Goal: Information Seeking & Learning: Learn about a topic

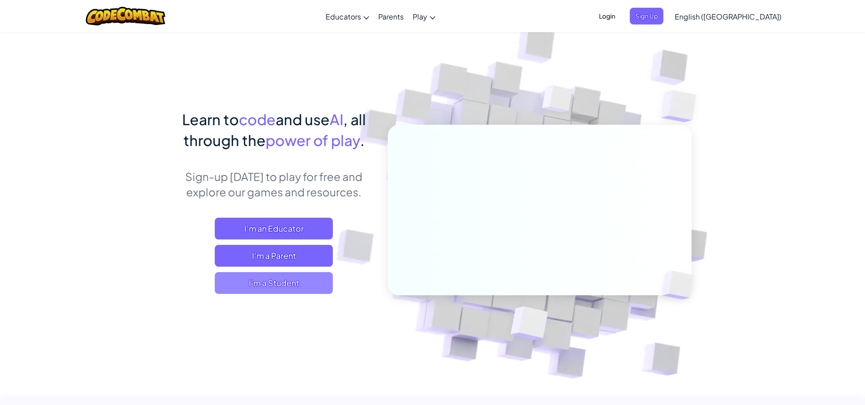
click at [280, 282] on span "I'm a Student" at bounding box center [274, 283] width 118 height 22
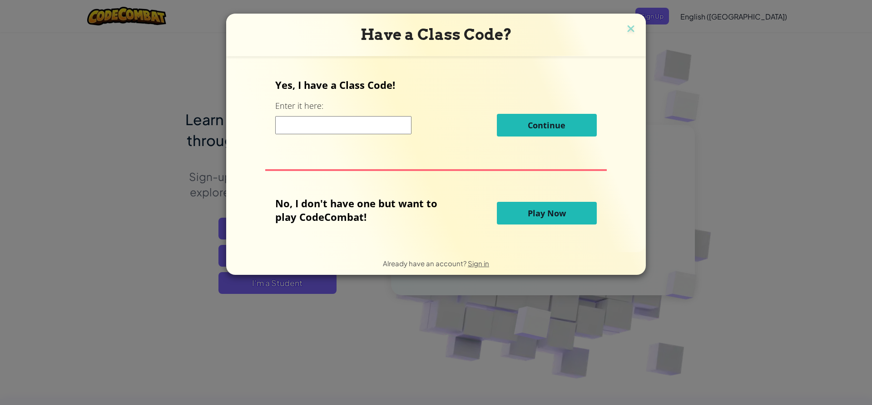
click at [533, 217] on span "Play Now" at bounding box center [546, 213] width 38 height 11
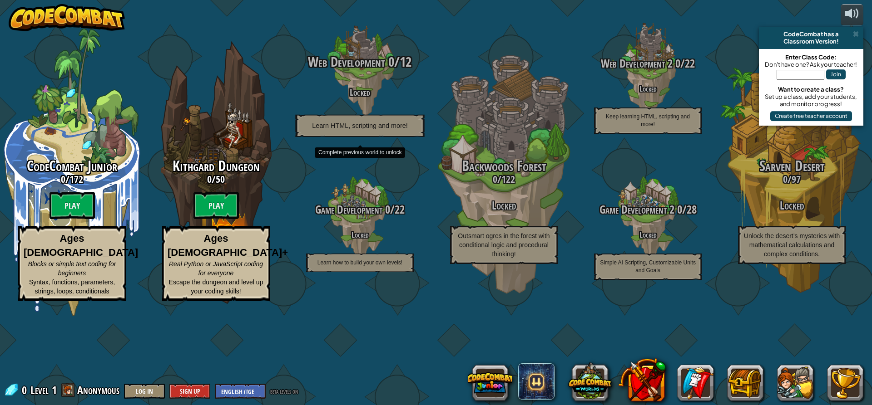
click at [378, 120] on div "Web Development 0 / 12 Locked Learn HTML, scripting and more!" at bounding box center [359, 95] width 172 height 83
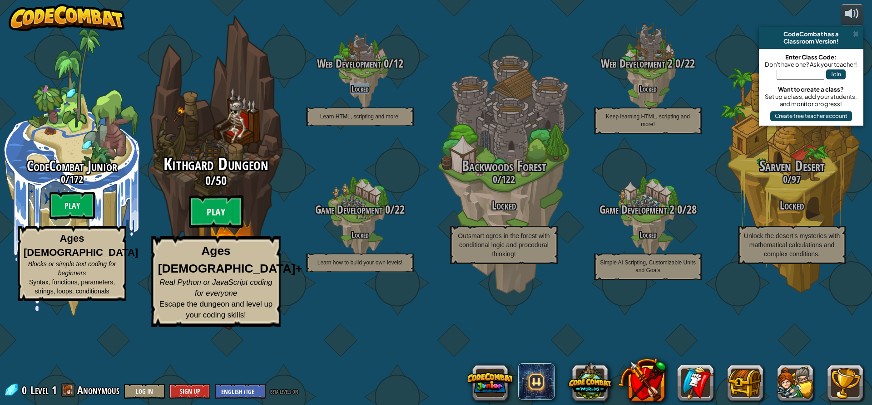
click at [211, 228] on btn "Play" at bounding box center [216, 212] width 54 height 33
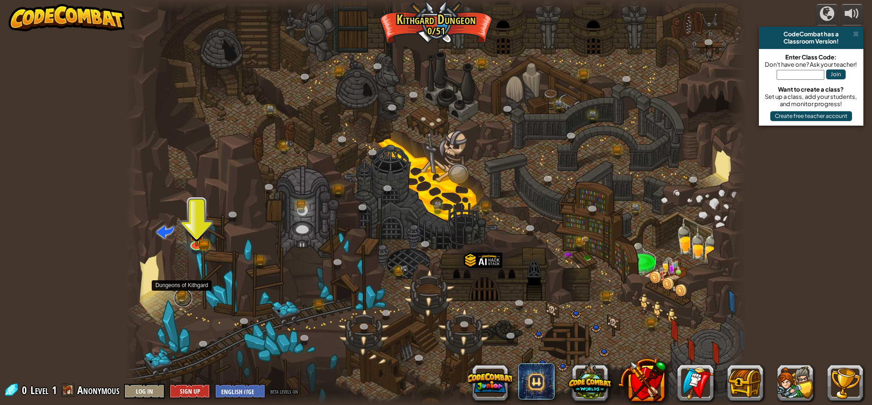
click at [178, 293] on link at bounding box center [183, 298] width 18 height 18
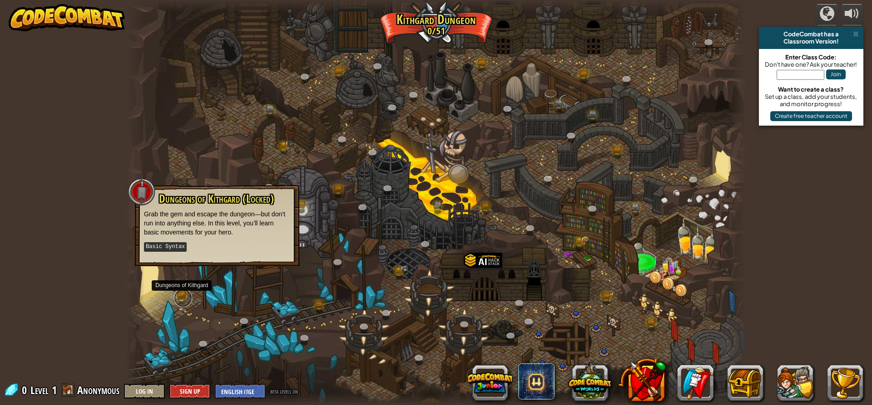
click at [182, 294] on link at bounding box center [183, 298] width 18 height 18
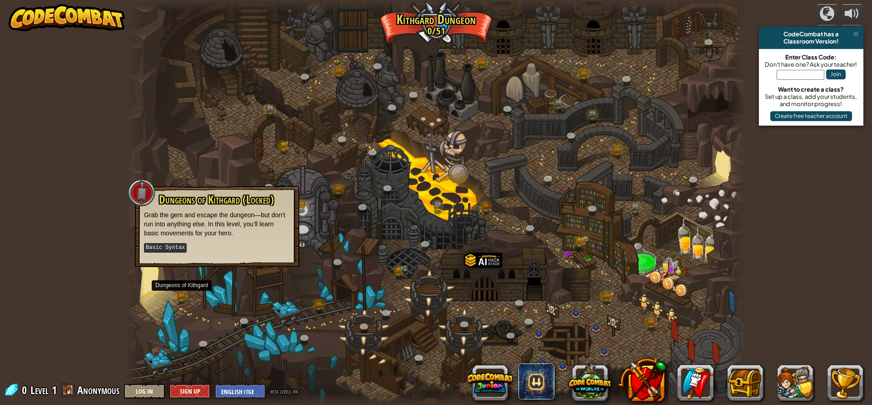
click at [350, 323] on div at bounding box center [436, 202] width 620 height 405
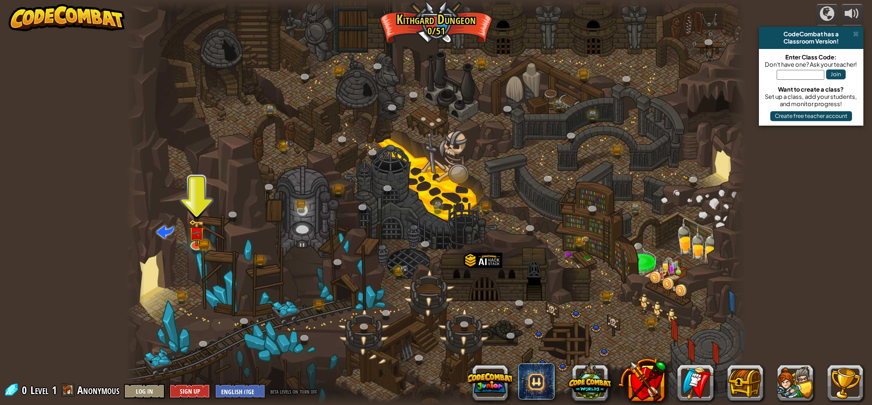
click at [286, 393] on span "beta levels on" at bounding box center [284, 391] width 28 height 9
click at [308, 395] on span "turn off" at bounding box center [308, 391] width 17 height 9
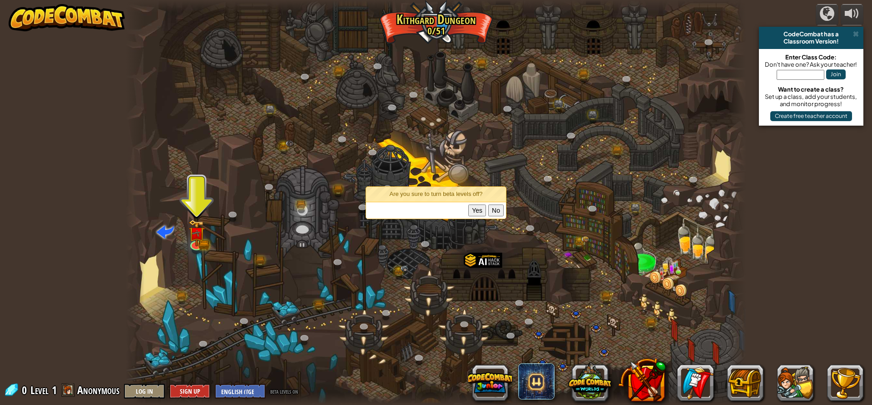
click at [480, 211] on button "Yes" at bounding box center [477, 211] width 18 height 12
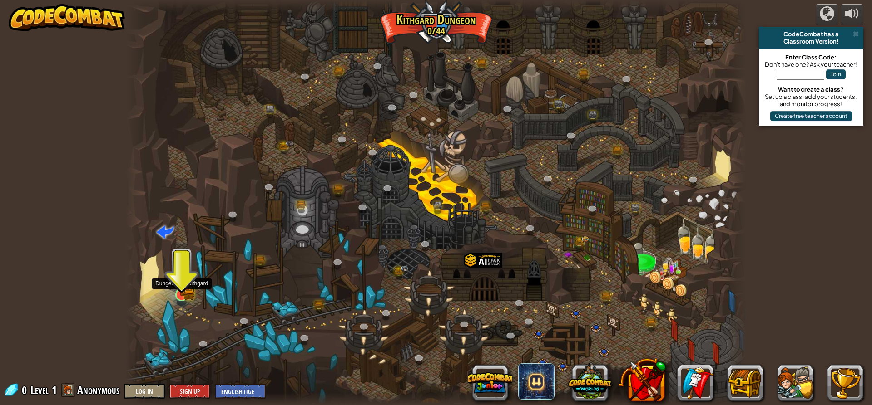
click at [181, 290] on img at bounding box center [181, 278] width 16 height 36
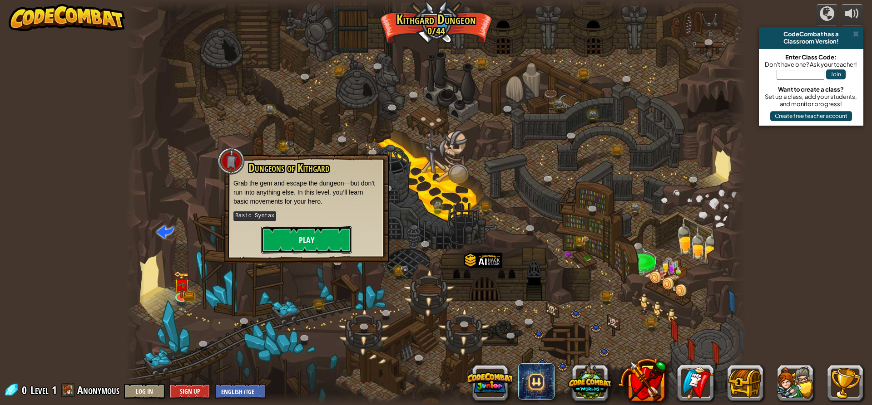
click at [299, 240] on button "Play" at bounding box center [306, 240] width 91 height 27
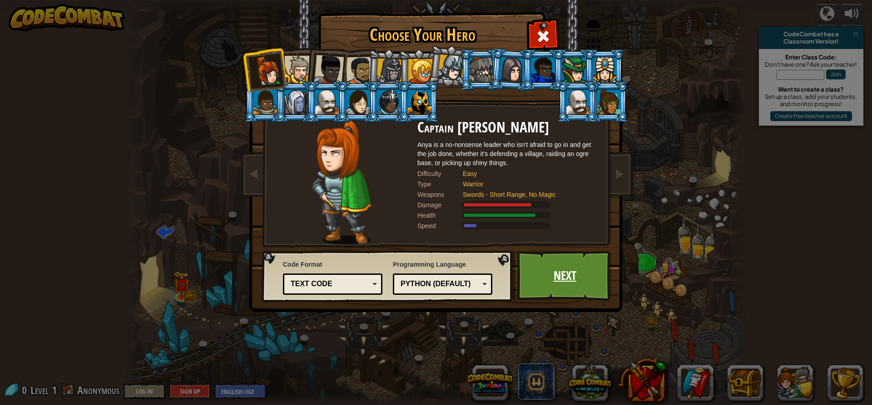
click at [565, 279] on link "Next" at bounding box center [564, 276] width 95 height 50
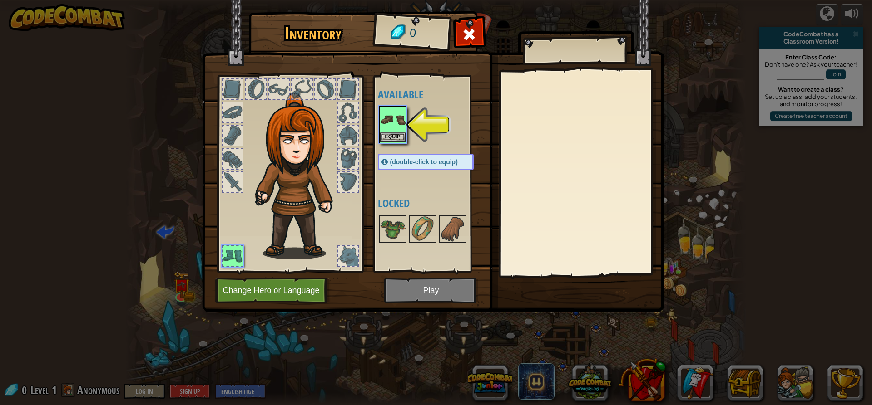
click at [402, 126] on img at bounding box center [392, 119] width 25 height 25
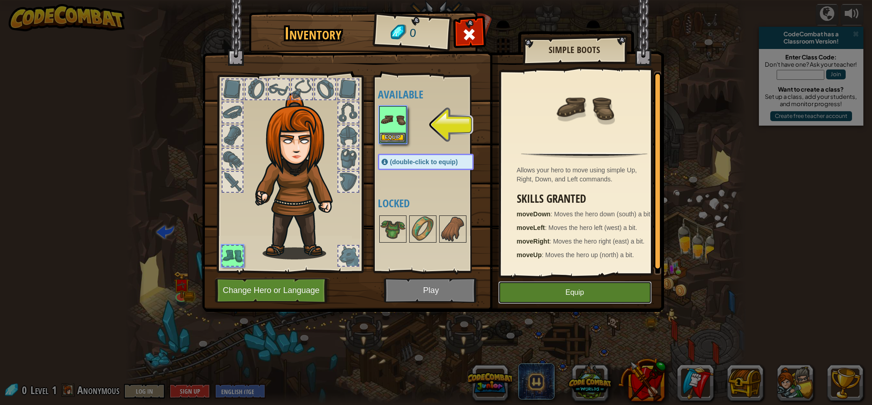
click at [594, 287] on button "Equip" at bounding box center [574, 292] width 153 height 23
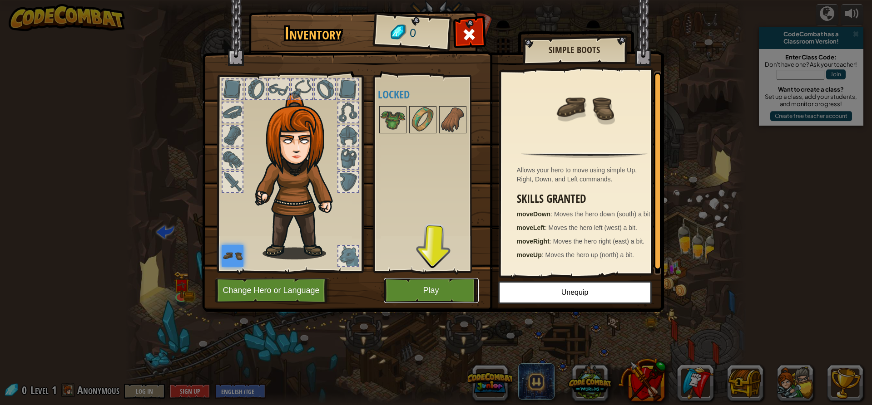
click at [437, 291] on button "Play" at bounding box center [431, 290] width 95 height 25
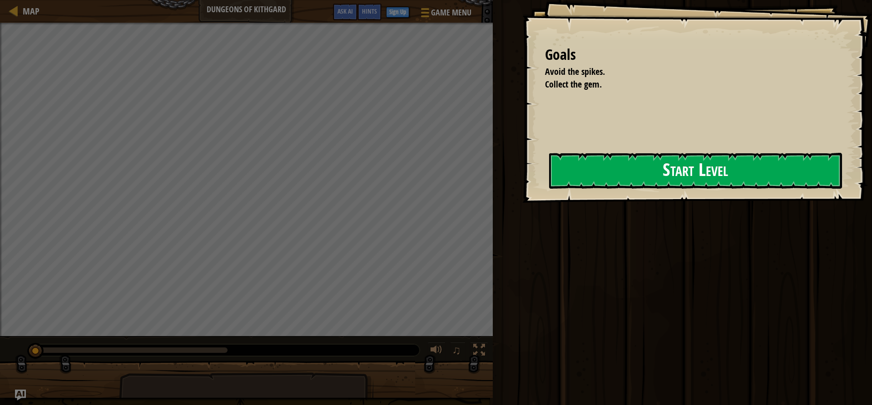
click at [589, 174] on button "Start Level" at bounding box center [695, 171] width 293 height 36
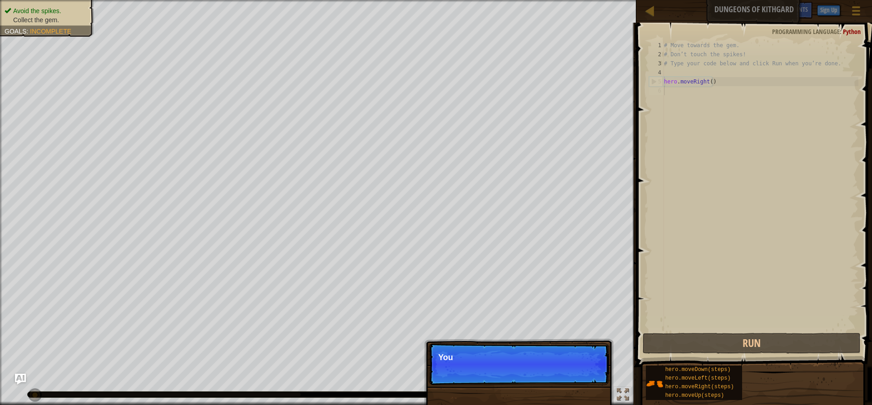
click at [589, 370] on p "Skip (esc) Continue You" at bounding box center [519, 365] width 180 height 42
click at [571, 369] on button "Continue" at bounding box center [583, 370] width 38 height 12
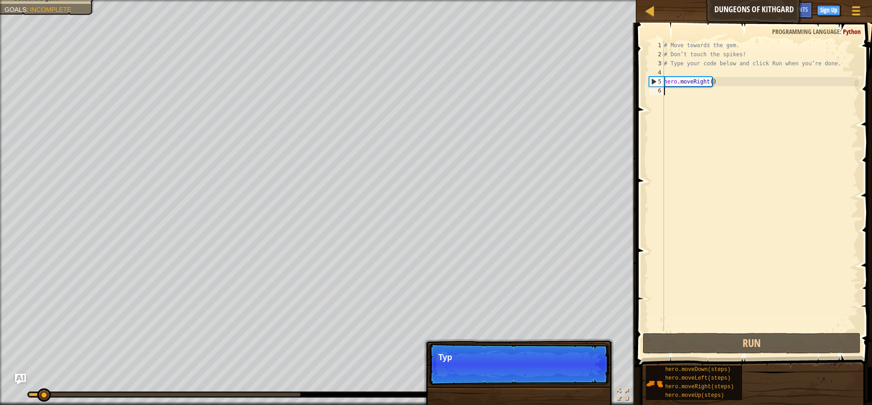
click at [573, 368] on p "Skip (esc) Continue Typ" at bounding box center [519, 365] width 180 height 42
click at [572, 369] on p "Skip (esc) Continue Type your code on the r" at bounding box center [519, 365] width 180 height 42
click at [572, 369] on button "Continue" at bounding box center [583, 370] width 38 height 12
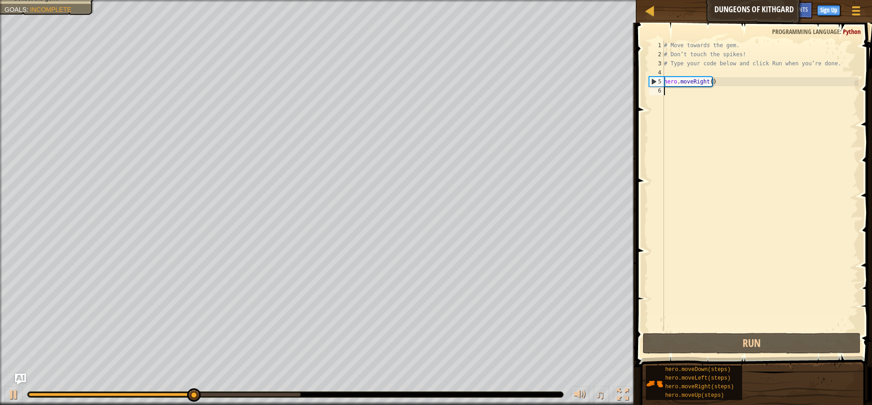
type textarea "do"
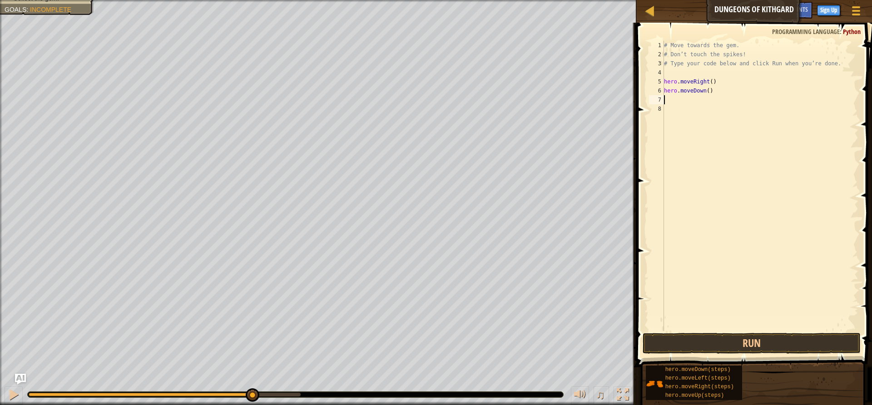
type textarea "ri"
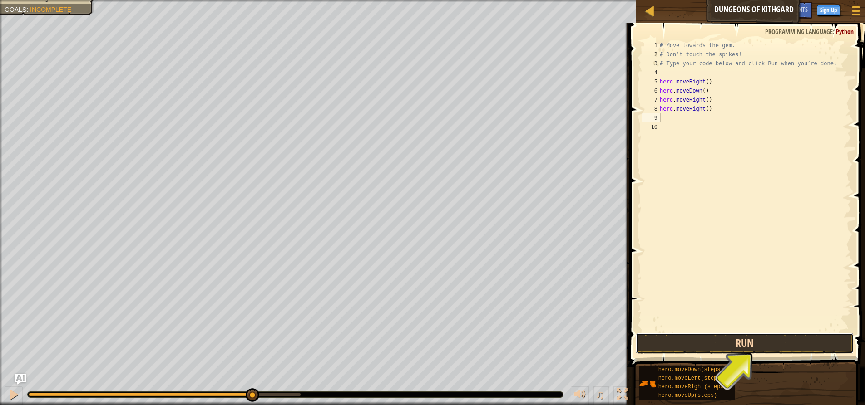
click at [749, 340] on button "Run" at bounding box center [744, 343] width 218 height 21
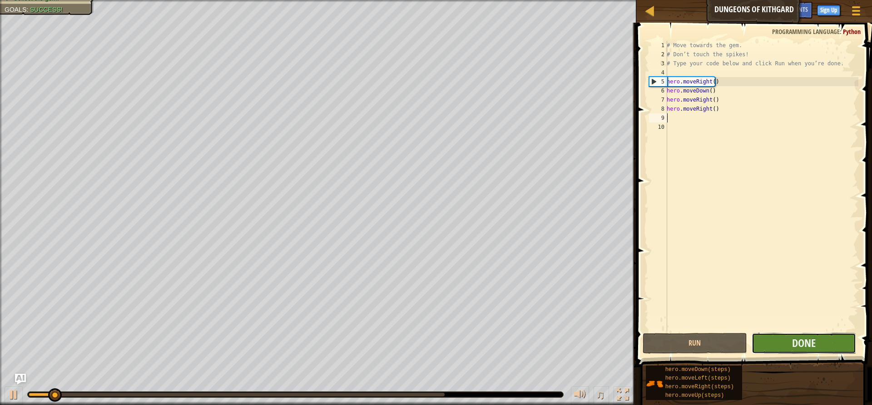
click at [787, 334] on button "Done" at bounding box center [803, 343] width 104 height 21
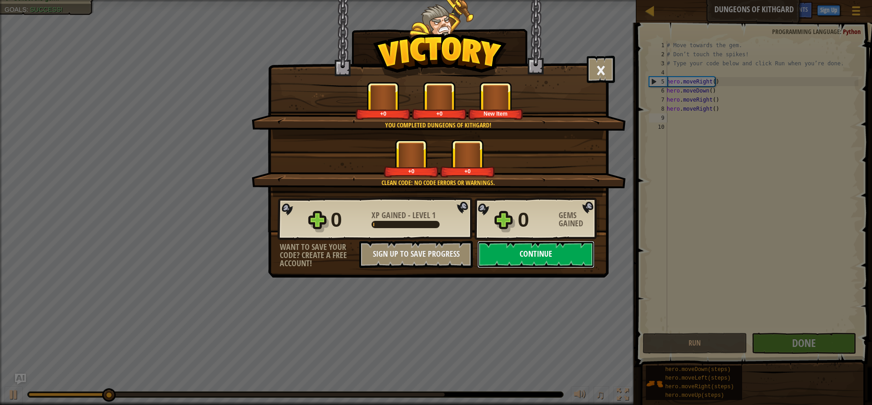
click at [525, 257] on button "Continue" at bounding box center [535, 254] width 117 height 27
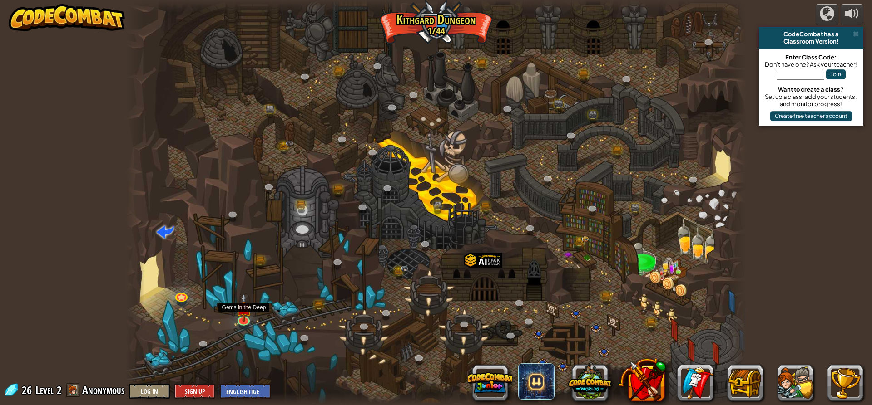
drag, startPoint x: 246, startPoint y: 317, endPoint x: 266, endPoint y: 336, distance: 27.9
click at [246, 317] on img at bounding box center [244, 308] width 16 height 28
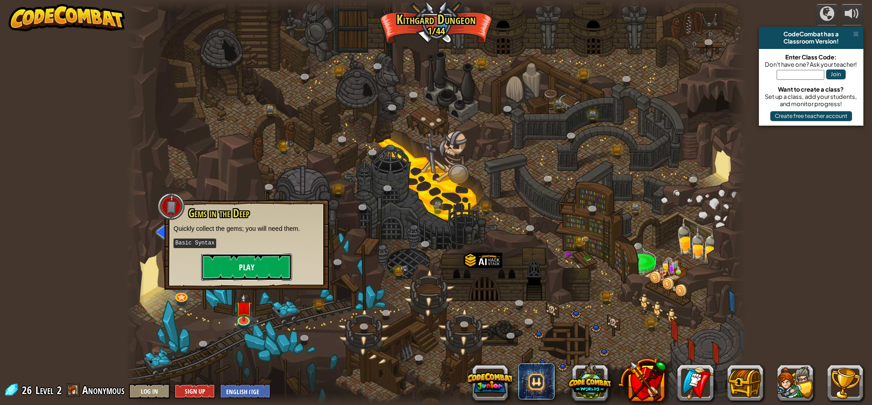
click at [258, 259] on button "Play" at bounding box center [246, 267] width 91 height 27
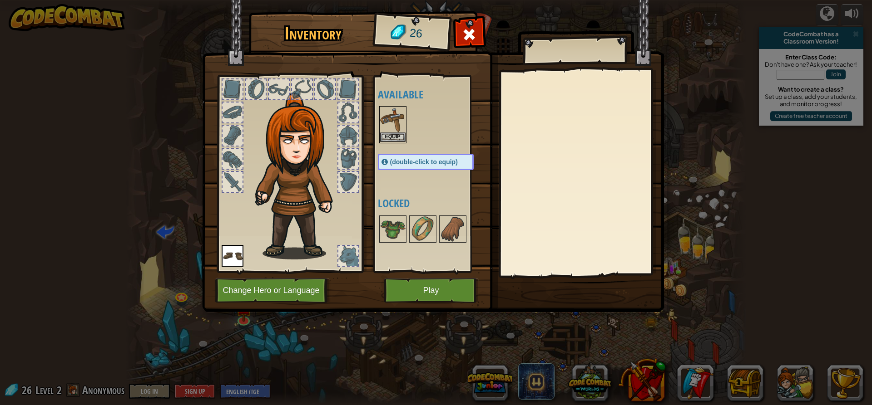
click at [389, 126] on img at bounding box center [392, 119] width 25 height 25
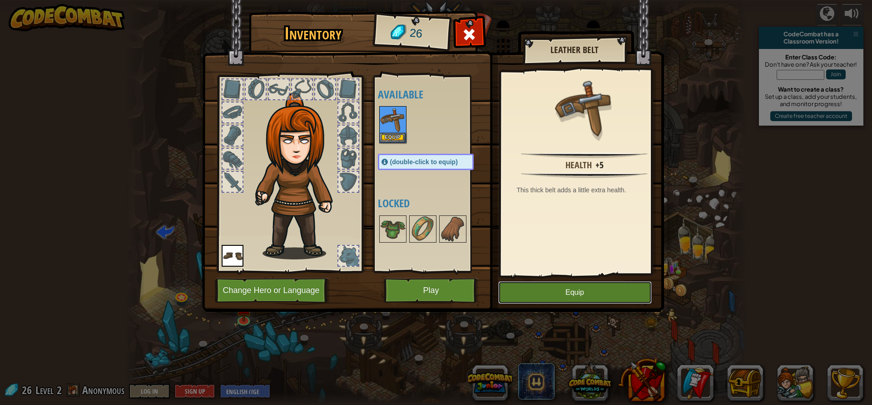
drag, startPoint x: 604, startPoint y: 292, endPoint x: 543, endPoint y: 302, distance: 61.3
click at [574, 296] on button "Equip" at bounding box center [574, 292] width 153 height 23
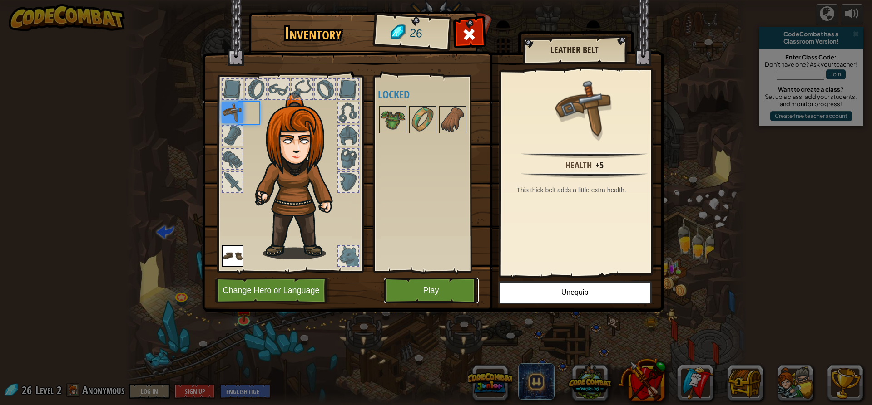
drag, startPoint x: 455, startPoint y: 285, endPoint x: 443, endPoint y: 306, distance: 25.0
click at [454, 286] on button "Play" at bounding box center [431, 290] width 95 height 25
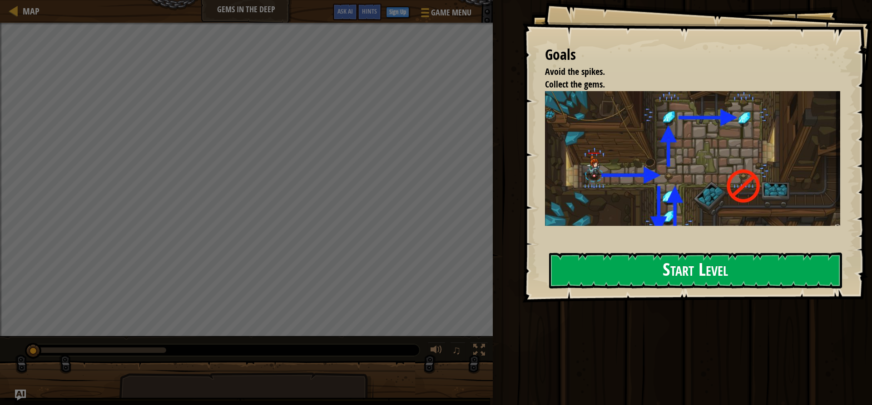
click at [688, 269] on button "Start Level" at bounding box center [695, 271] width 293 height 36
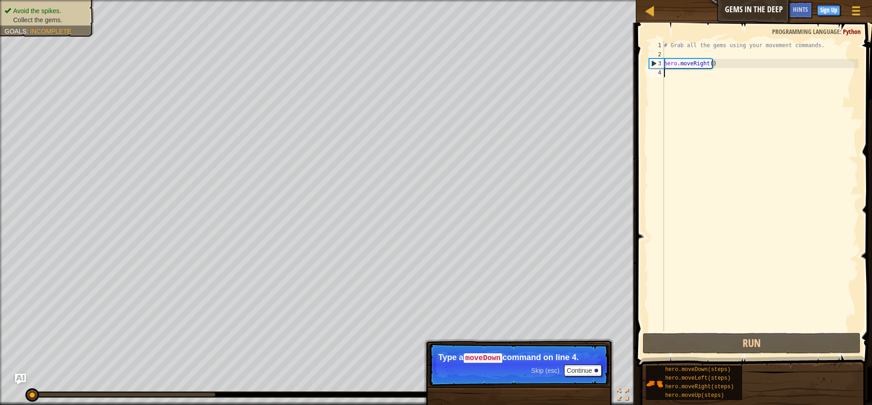
type textarea "up"
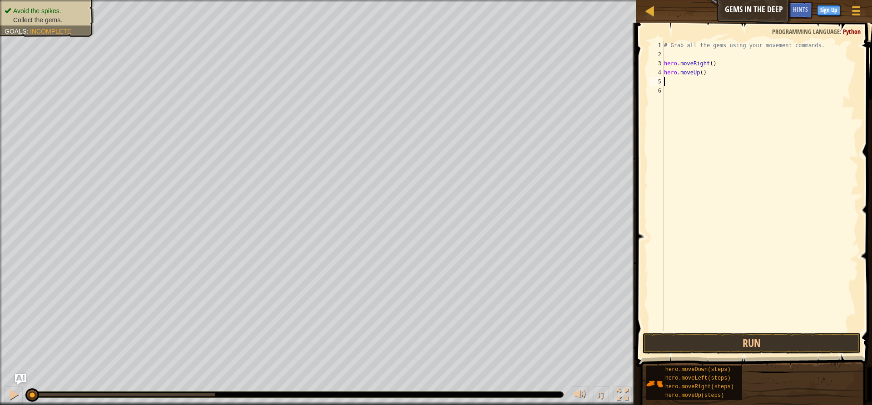
type textarea "ri"
type textarea "do"
type textarea "le"
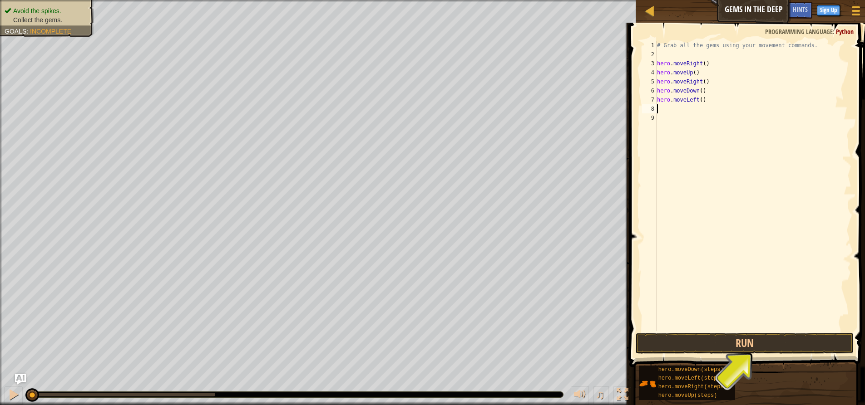
type textarea "do"
click at [776, 347] on button "Run" at bounding box center [744, 343] width 218 height 21
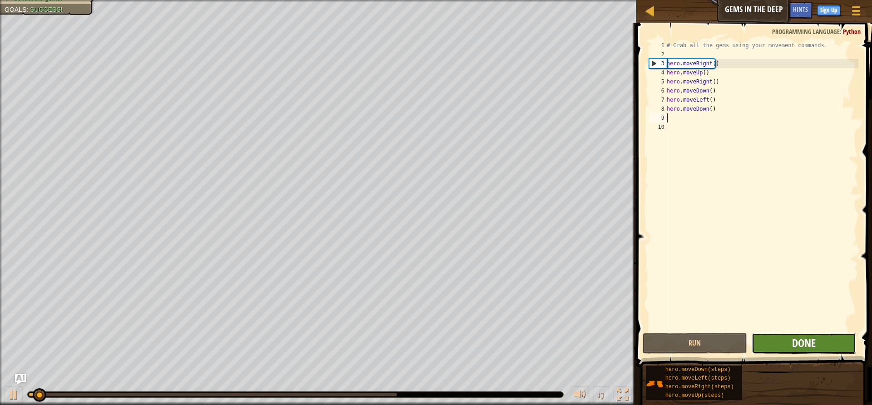
click at [792, 341] on span "Done" at bounding box center [804, 343] width 24 height 15
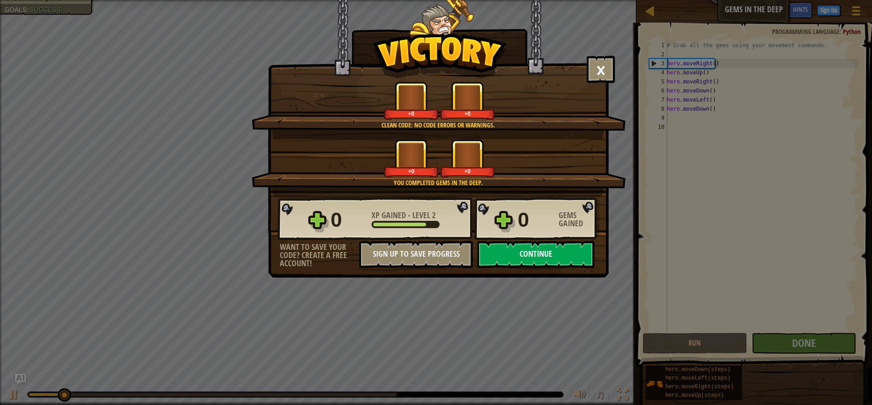
click at [552, 257] on button "Continue" at bounding box center [535, 254] width 117 height 27
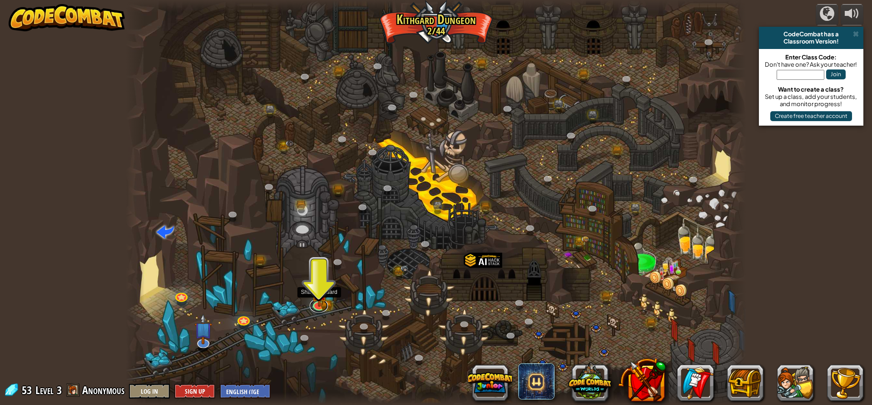
drag, startPoint x: 321, startPoint y: 306, endPoint x: 374, endPoint y: 289, distance: 56.1
click at [321, 306] on link at bounding box center [319, 306] width 18 height 14
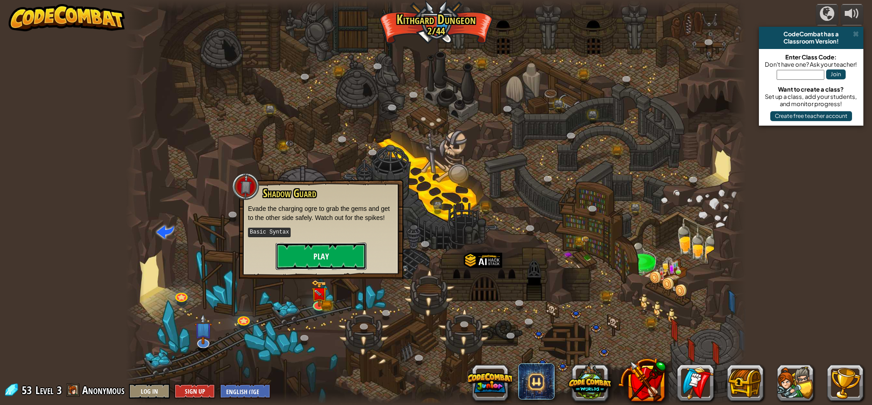
click at [346, 267] on button "Play" at bounding box center [321, 256] width 91 height 27
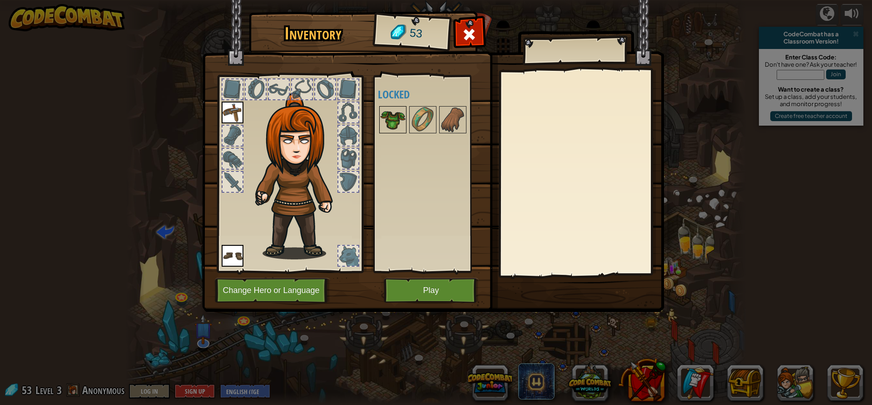
drag, startPoint x: 394, startPoint y: 109, endPoint x: 399, endPoint y: 113, distance: 6.8
click at [394, 109] on img at bounding box center [392, 119] width 25 height 25
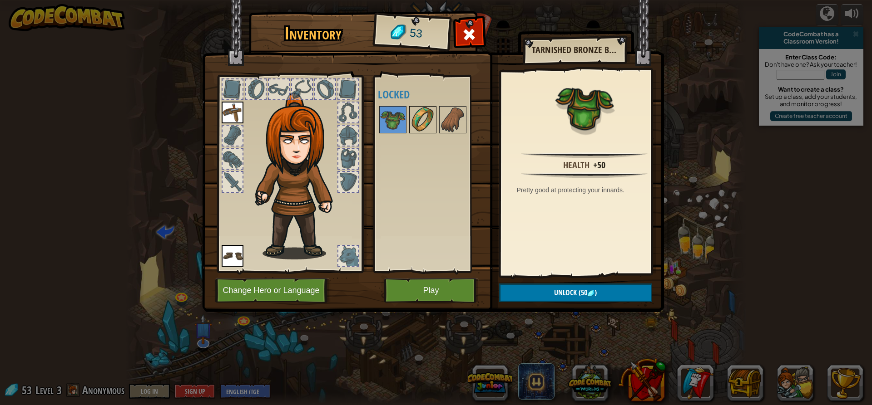
click at [412, 124] on img at bounding box center [422, 119] width 25 height 25
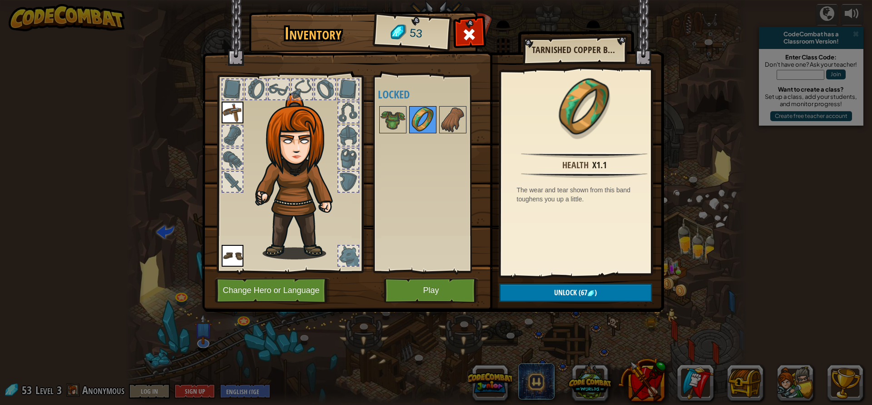
click at [432, 120] on img at bounding box center [422, 119] width 25 height 25
click at [441, 125] on img at bounding box center [452, 119] width 25 height 25
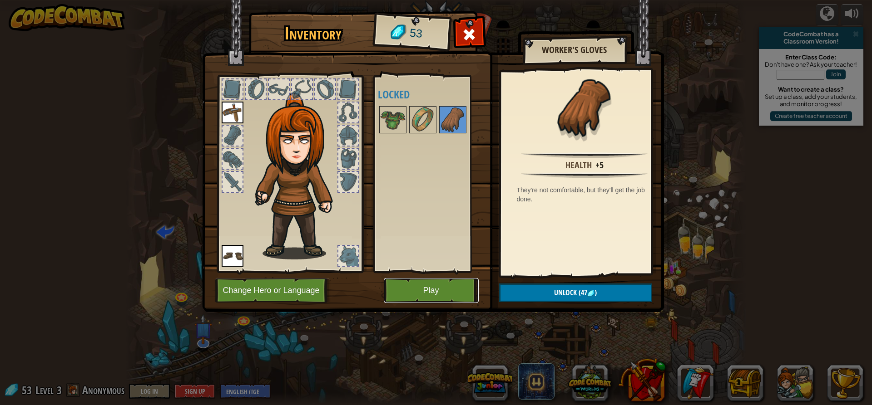
click at [435, 288] on button "Play" at bounding box center [431, 290] width 95 height 25
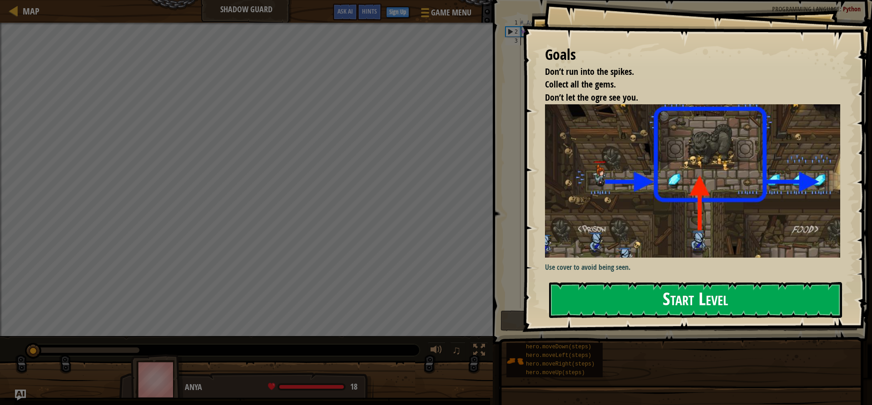
click at [681, 299] on button "Start Level" at bounding box center [695, 300] width 293 height 36
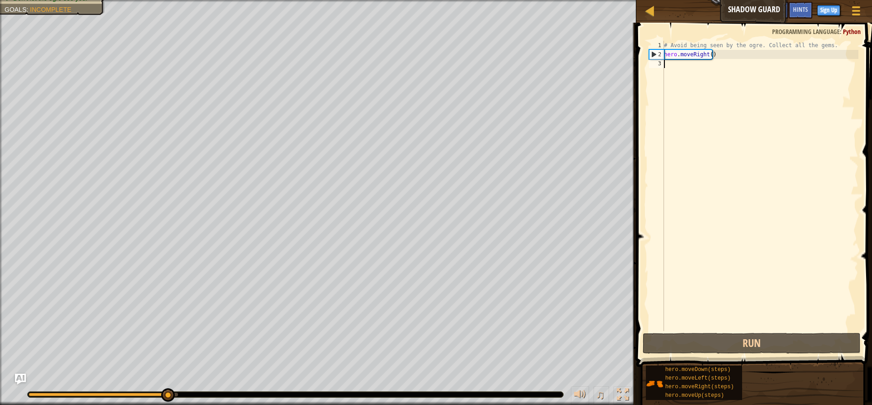
type textarea "ri"
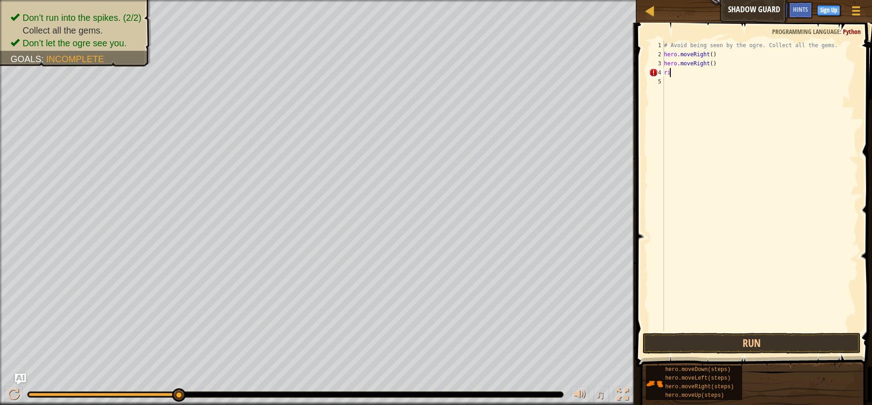
type textarea "r"
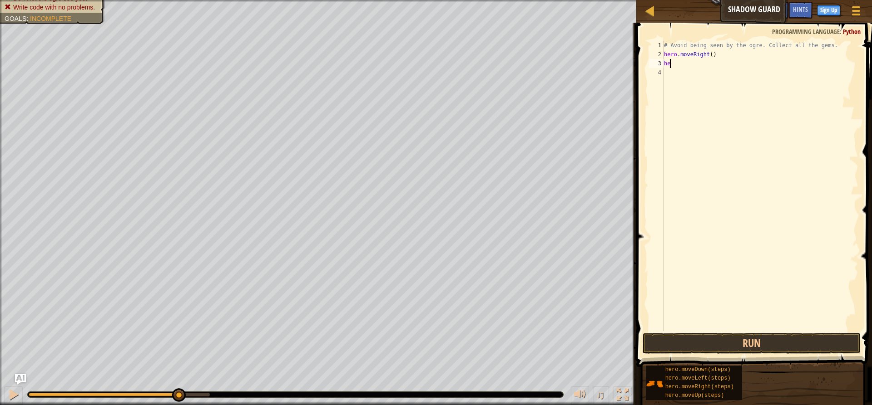
type textarea "h"
type textarea "up"
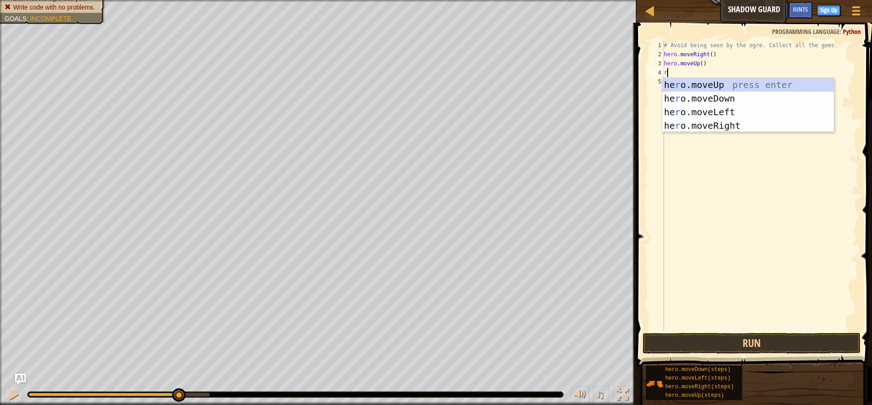
type textarea "ri"
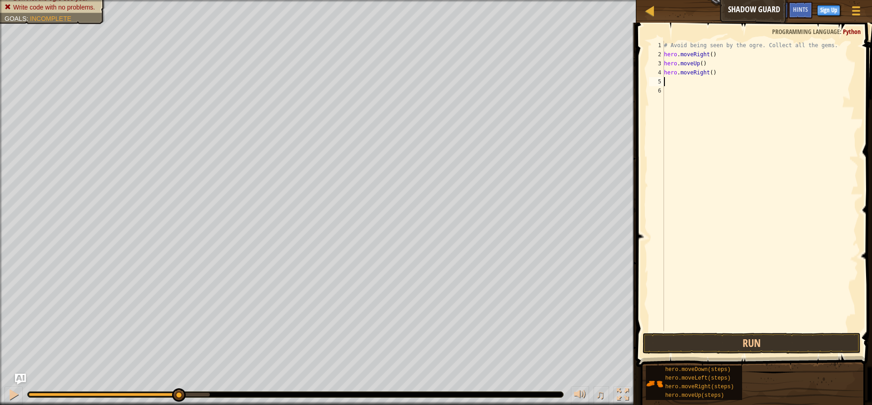
type textarea "do"
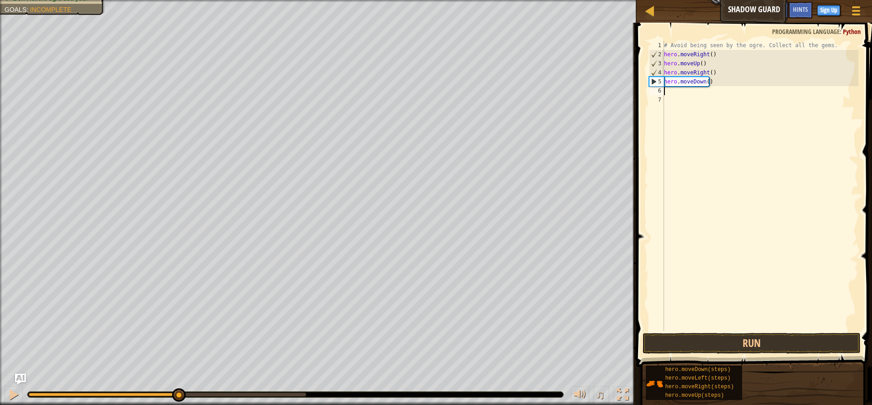
type textarea "ri"
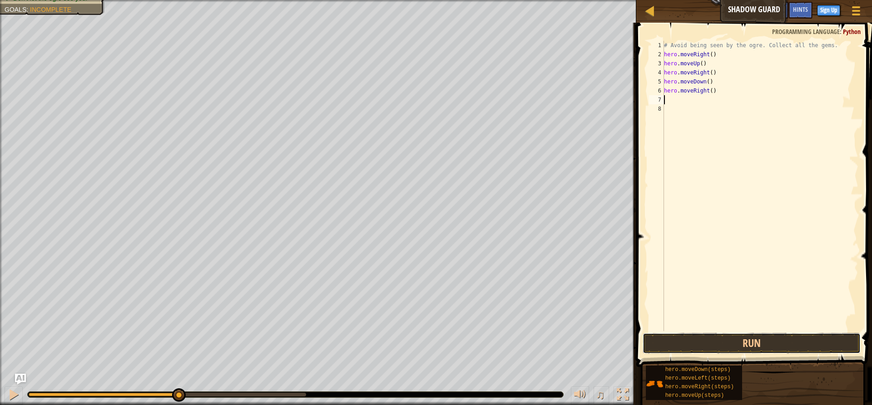
drag, startPoint x: 702, startPoint y: 340, endPoint x: 786, endPoint y: 330, distance: 84.1
click at [709, 340] on button "Run" at bounding box center [751, 343] width 218 height 21
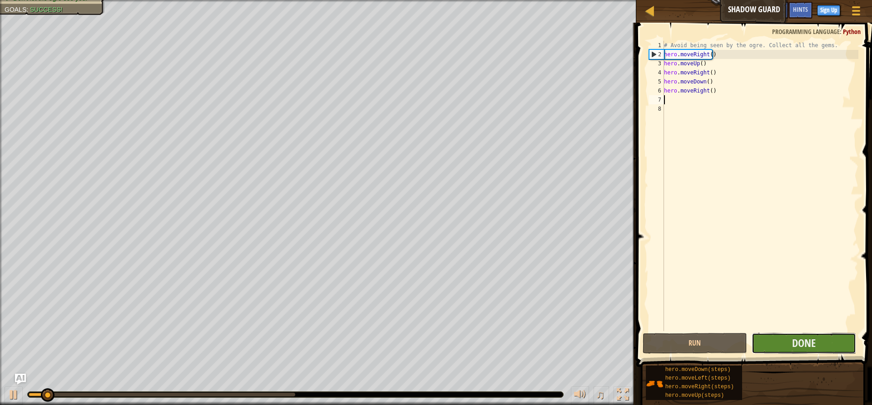
click at [789, 346] on button "Done" at bounding box center [803, 343] width 104 height 21
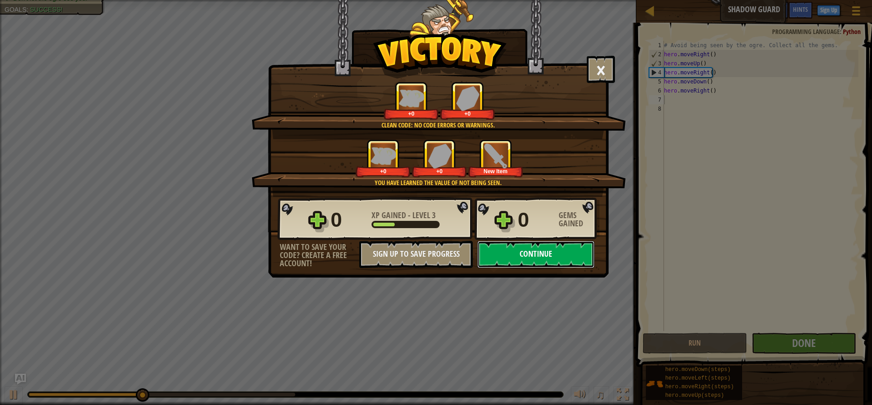
click at [522, 249] on button "Continue" at bounding box center [535, 254] width 117 height 27
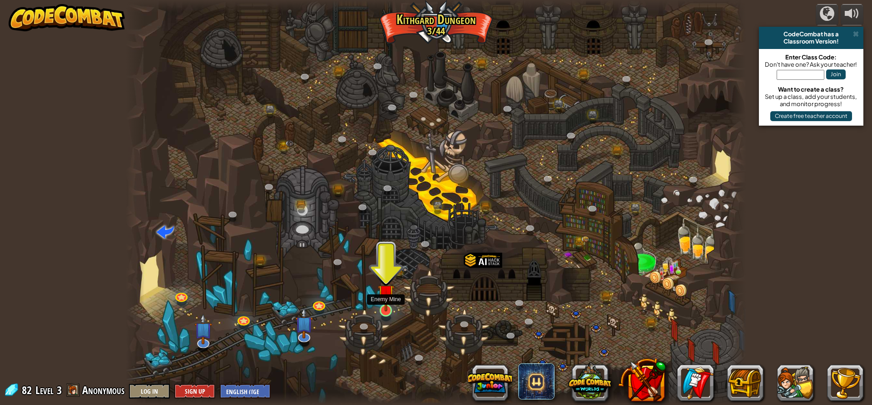
click at [387, 311] on img at bounding box center [386, 293] width 16 height 38
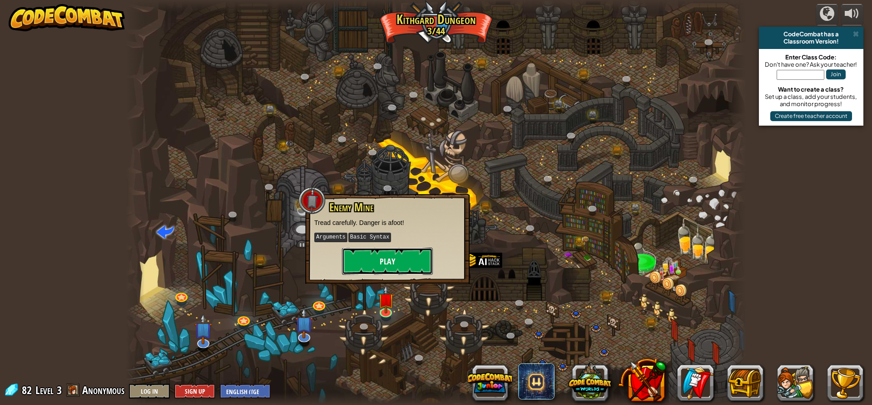
click at [388, 268] on button "Play" at bounding box center [387, 261] width 91 height 27
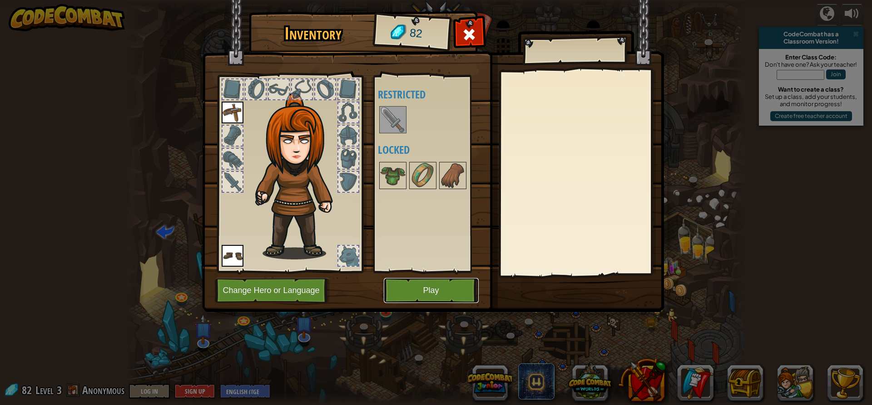
click at [421, 300] on button "Play" at bounding box center [431, 290] width 95 height 25
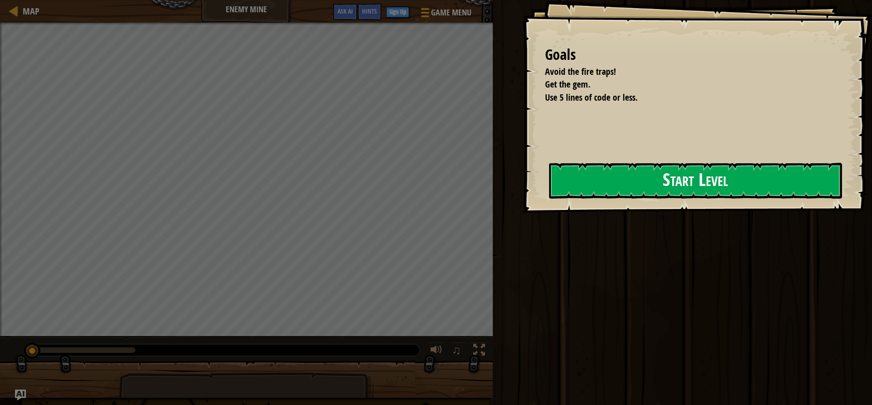
click at [620, 182] on button "Start Level" at bounding box center [695, 181] width 293 height 36
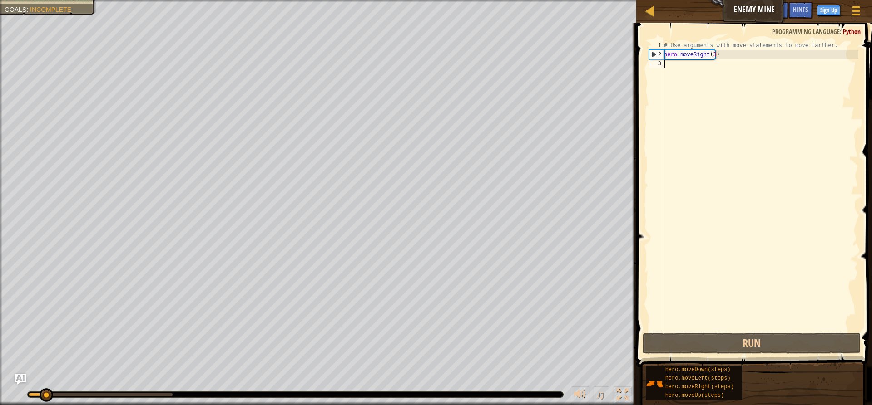
type textarea "up"
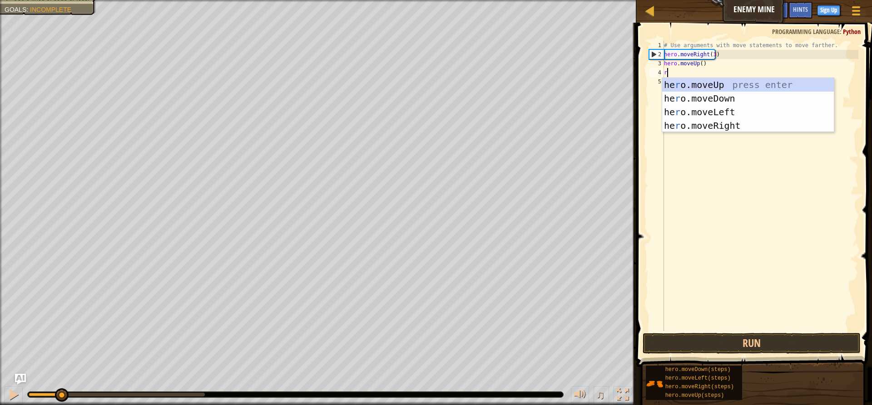
type textarea "ri"
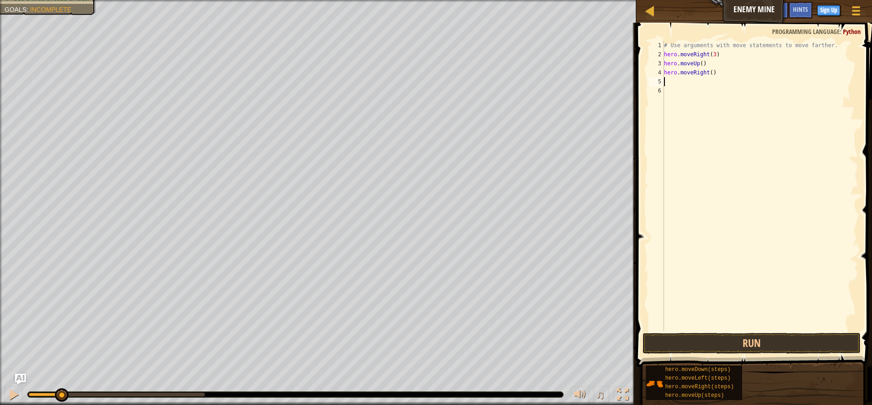
type textarea "o"
type textarea "d"
click at [673, 90] on div "hero.move D own press enter" at bounding box center [748, 107] width 172 height 41
click at [705, 82] on div "# Use arguments with move statements to move farther. hero . moveRight ( 3 ) he…" at bounding box center [760, 195] width 196 height 309
type textarea "hero.moveDown(3)"
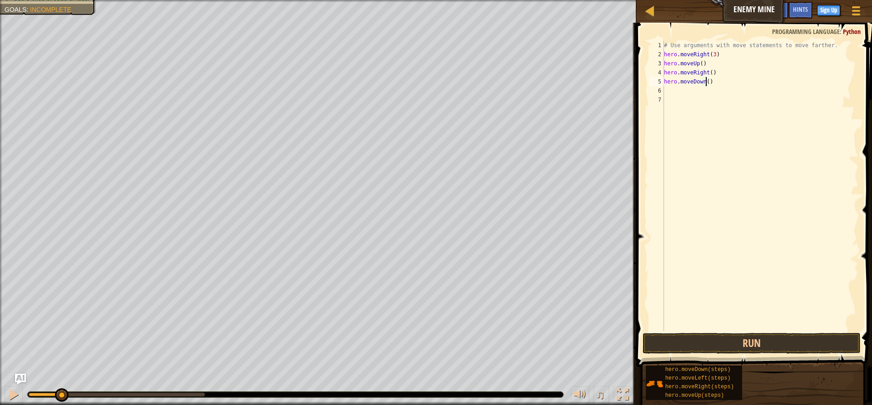
scroll to position [4, 3]
click at [692, 95] on div "# Use arguments with move statements to move farther. hero . moveRight ( 3 ) he…" at bounding box center [760, 195] width 196 height 309
type textarea "ri"
click at [696, 103] on div "hero.move Ri ght press enter" at bounding box center [748, 116] width 172 height 41
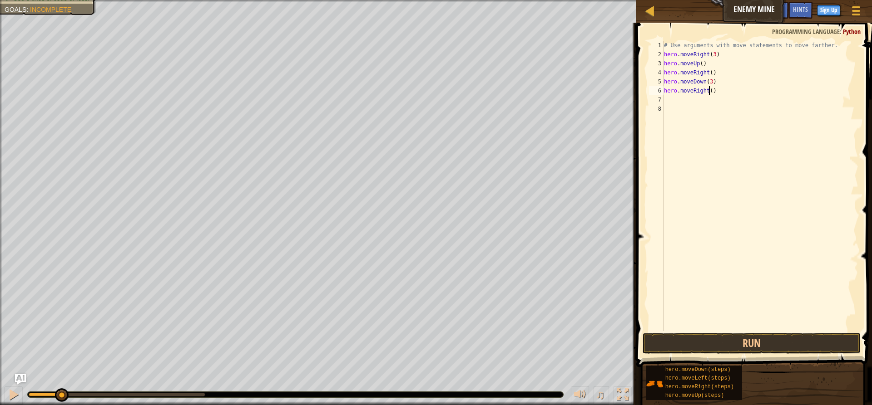
click at [708, 92] on div "# Use arguments with move statements to move farther. hero . moveRight ( 3 ) he…" at bounding box center [760, 195] width 196 height 309
type textarea "hero.moveRight(2)"
click at [745, 340] on button "Run" at bounding box center [751, 343] width 218 height 21
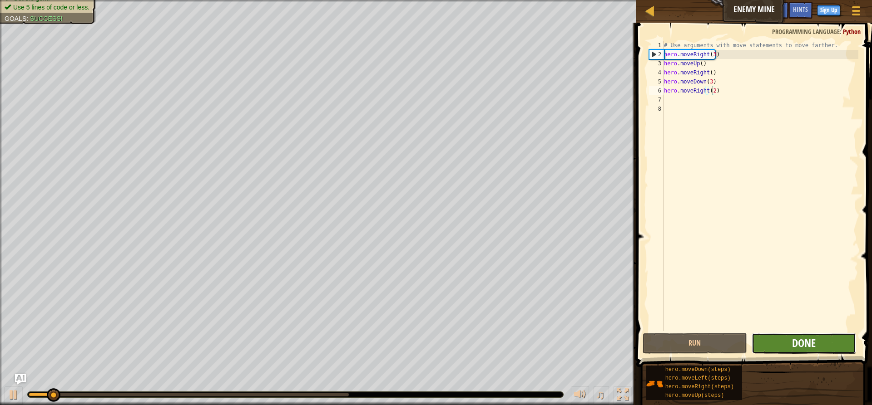
click at [800, 339] on span "Done" at bounding box center [804, 343] width 24 height 15
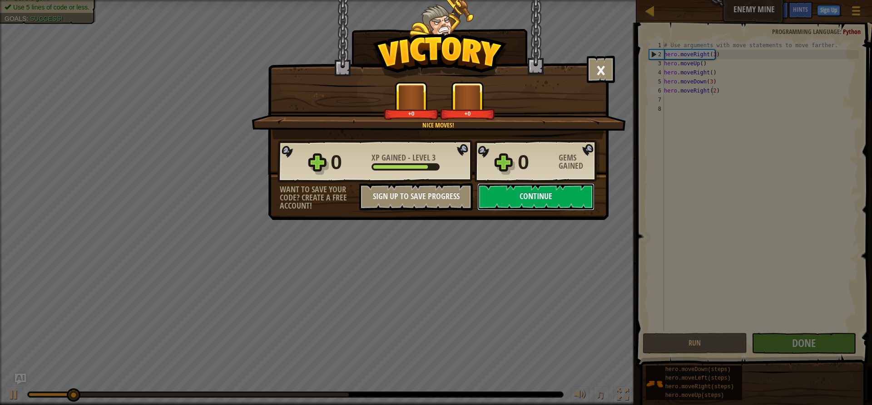
click at [526, 189] on button "Continue" at bounding box center [535, 196] width 117 height 27
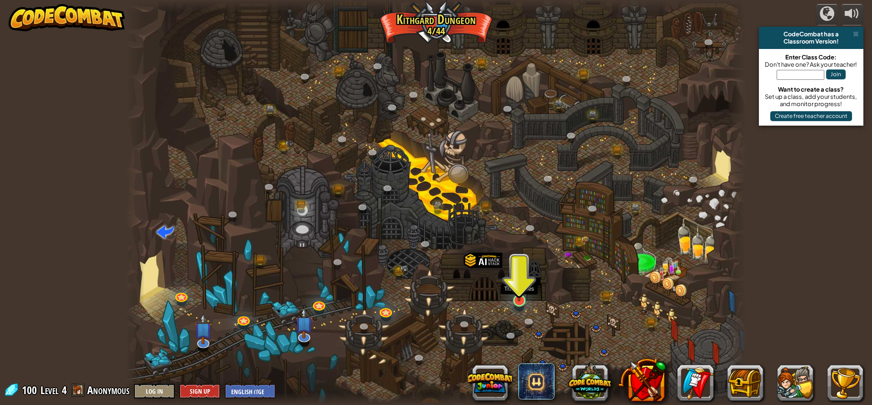
click at [524, 301] on img at bounding box center [519, 283] width 16 height 38
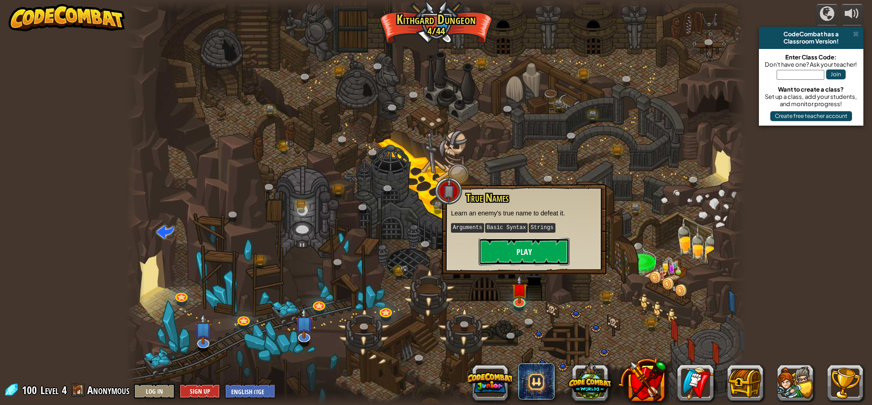
click at [520, 244] on button "Play" at bounding box center [523, 251] width 91 height 27
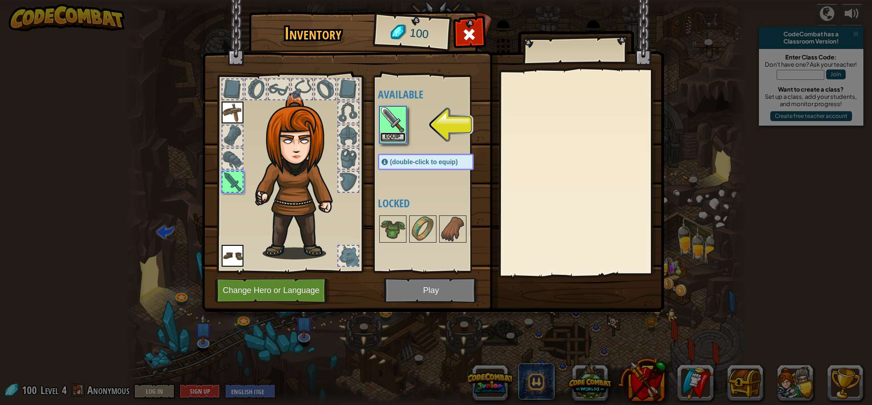
drag, startPoint x: 405, startPoint y: 136, endPoint x: 391, endPoint y: 134, distance: 14.1
click at [405, 136] on div "Equip" at bounding box center [392, 124] width 27 height 37
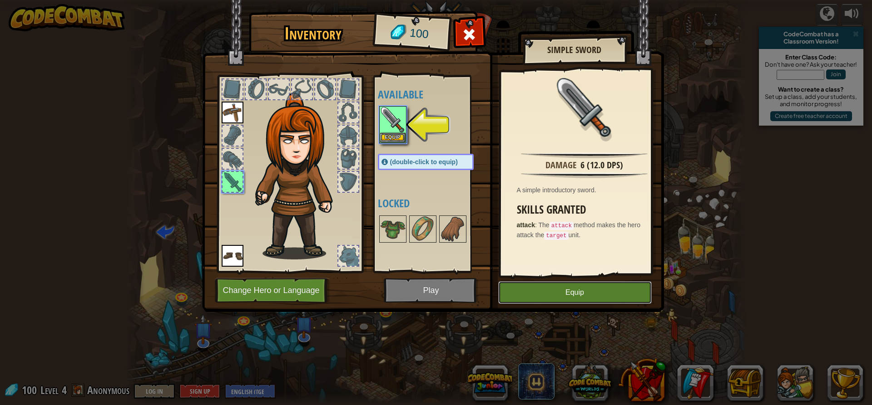
click at [577, 299] on button "Equip" at bounding box center [574, 292] width 153 height 23
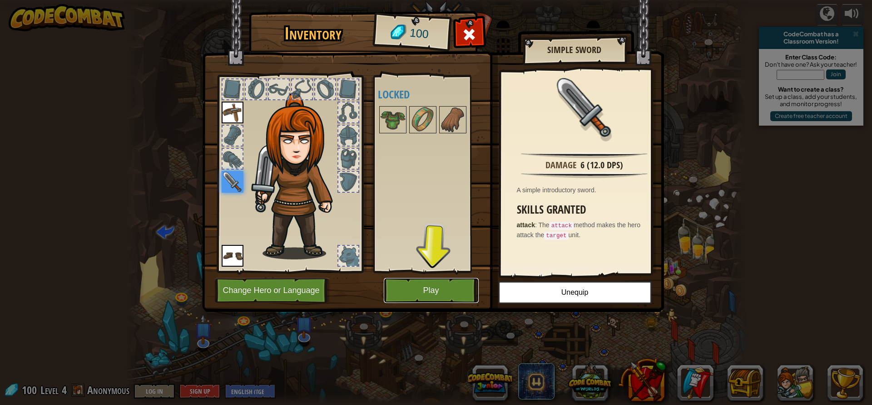
drag, startPoint x: 435, startPoint y: 292, endPoint x: 498, endPoint y: 314, distance: 66.6
click at [435, 292] on button "Play" at bounding box center [431, 290] width 95 height 25
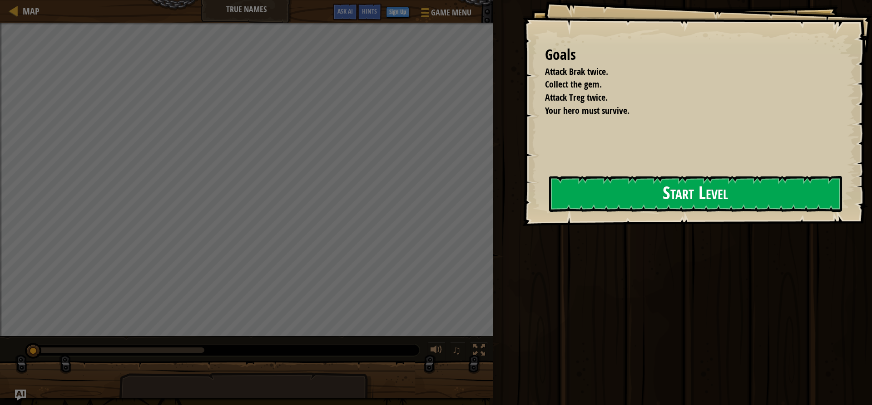
click at [652, 208] on div "Goals Attack Brak twice. Collect the gem. Attack Treg twice. Your hero must sur…" at bounding box center [697, 113] width 350 height 226
click at [700, 177] on button "Start Level" at bounding box center [695, 194] width 293 height 36
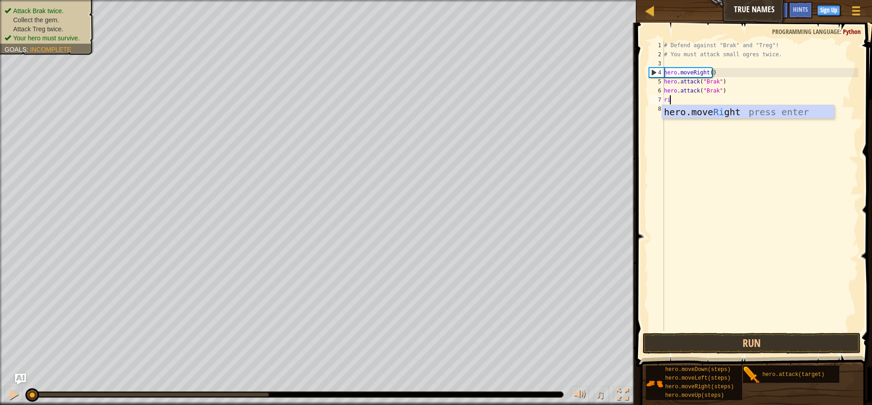
scroll to position [4, 0]
type textarea "rig"
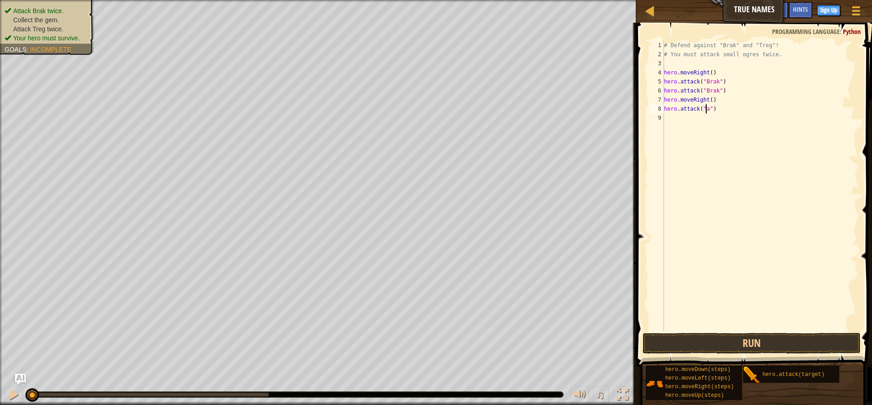
scroll to position [4, 3]
type textarea "hero.attack("Treg")"
click at [700, 121] on div "# Defend against "Brak" and "Treg"! # You must attack small ogres twice. hero .…" at bounding box center [760, 195] width 196 height 309
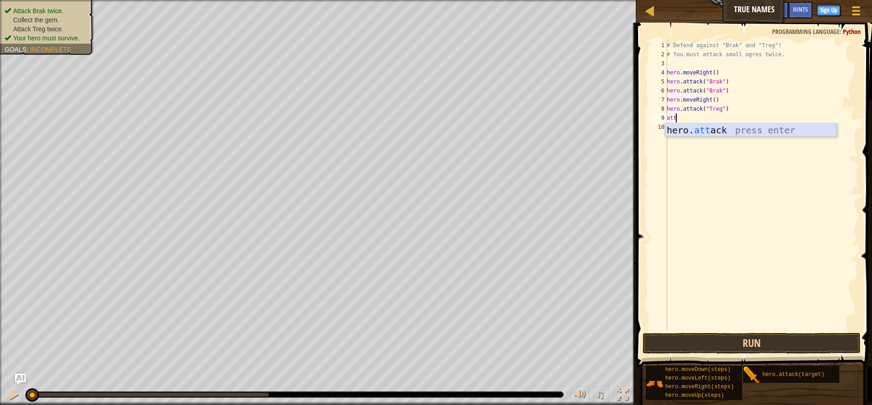
click at [698, 135] on div "hero. att ack press enter" at bounding box center [751, 143] width 172 height 41
type textarea "hero.attack("Treg")"
click at [716, 134] on div "# Defend against "Brak" and "Treg"! # You must attack small ogres twice. hero .…" at bounding box center [761, 195] width 193 height 309
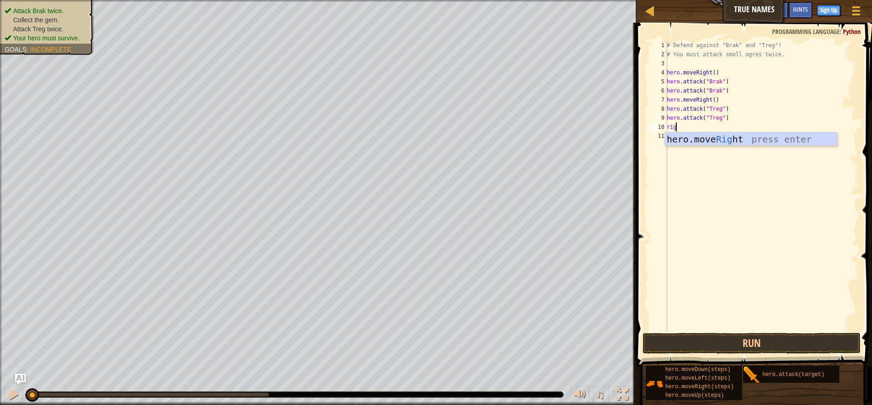
scroll to position [4, 0]
type textarea "right"
click at [716, 134] on div "hero.move Right press enter" at bounding box center [751, 153] width 172 height 41
drag, startPoint x: 795, startPoint y: 345, endPoint x: 823, endPoint y: 340, distance: 29.0
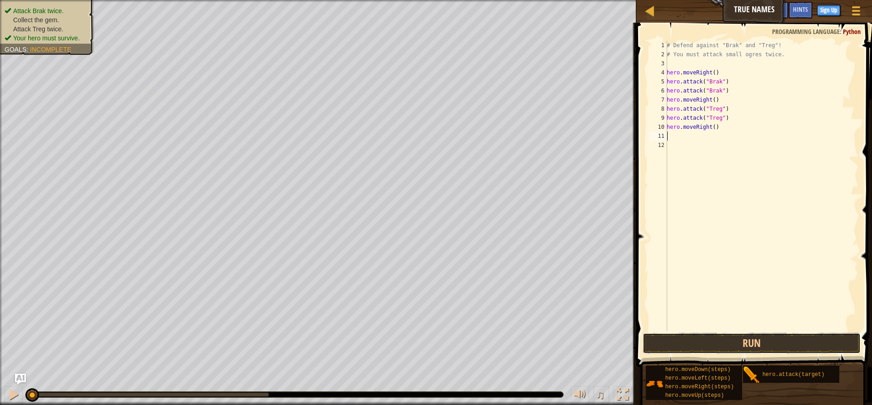
click at [795, 345] on button "Run" at bounding box center [751, 343] width 218 height 21
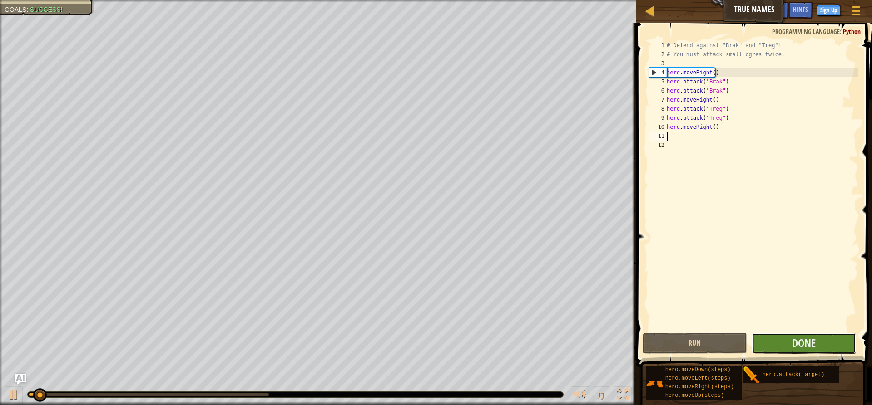
click at [820, 341] on button "Done" at bounding box center [803, 343] width 104 height 21
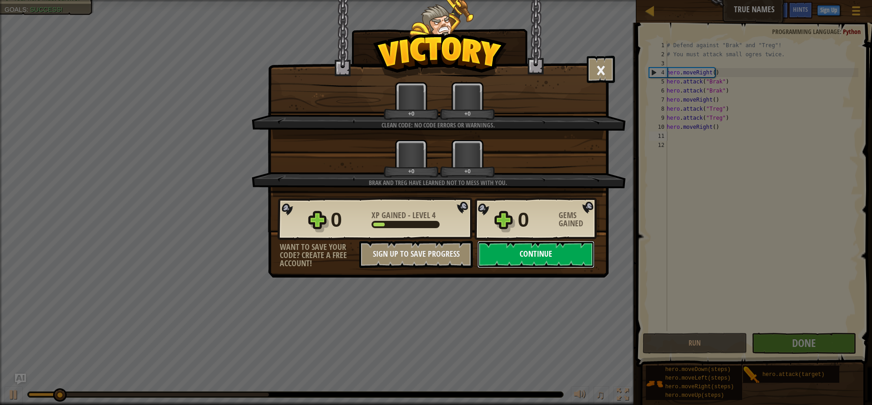
click at [546, 251] on button "Continue" at bounding box center [535, 254] width 117 height 27
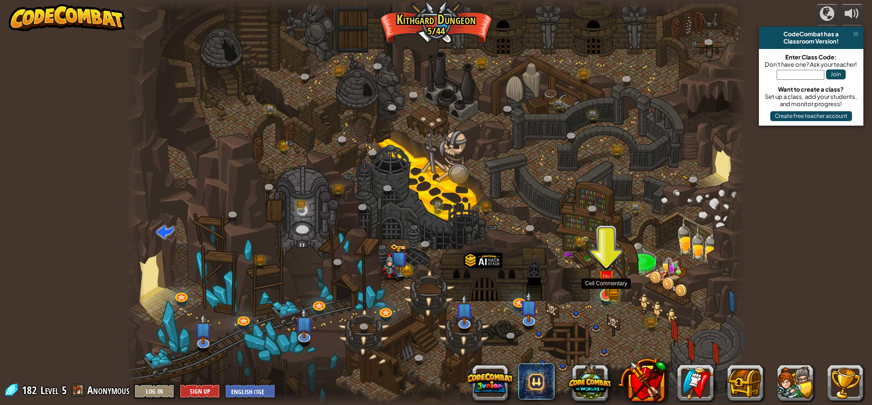
click at [604, 284] on img at bounding box center [606, 279] width 10 height 10
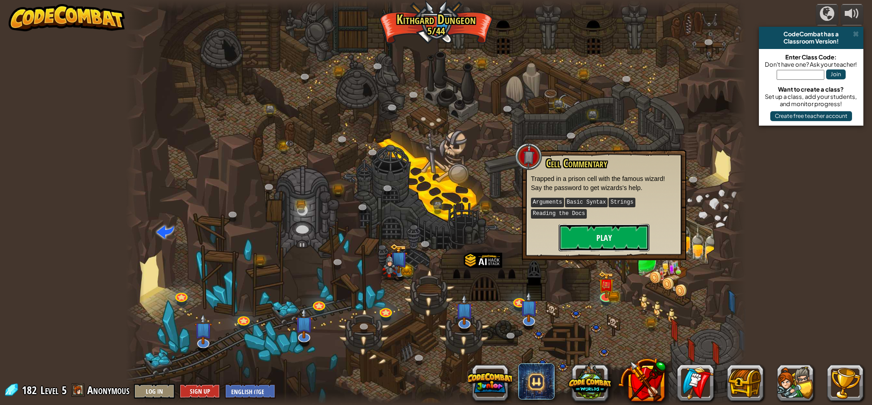
click at [599, 237] on button "Play" at bounding box center [603, 237] width 91 height 27
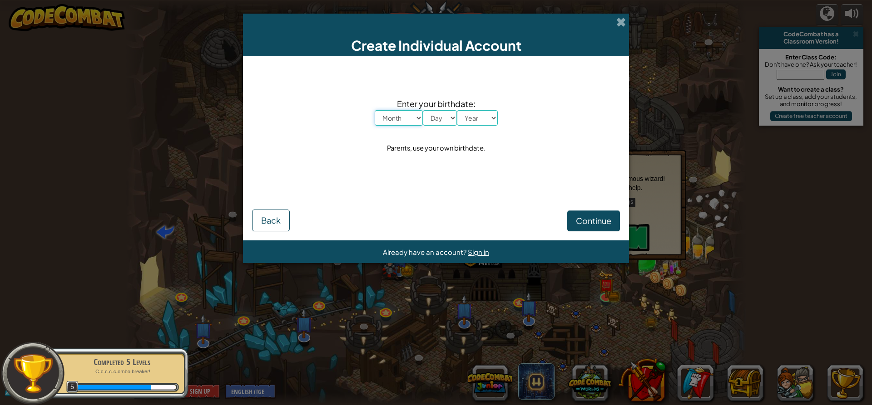
click at [409, 119] on select "Month January February March April May June July August September October Novem…" at bounding box center [398, 117] width 48 height 15
select select "7"
click at [374, 110] on select "Month January February March April May June July August September October Novem…" at bounding box center [398, 117] width 48 height 15
click at [430, 119] on select "Day 1 2 3 4 5 6 7 8 9 10 11 12 13 14 15 16 17 18 19 20 21 22 23 24 25 26 27 28 …" at bounding box center [440, 117] width 34 height 15
select select "7"
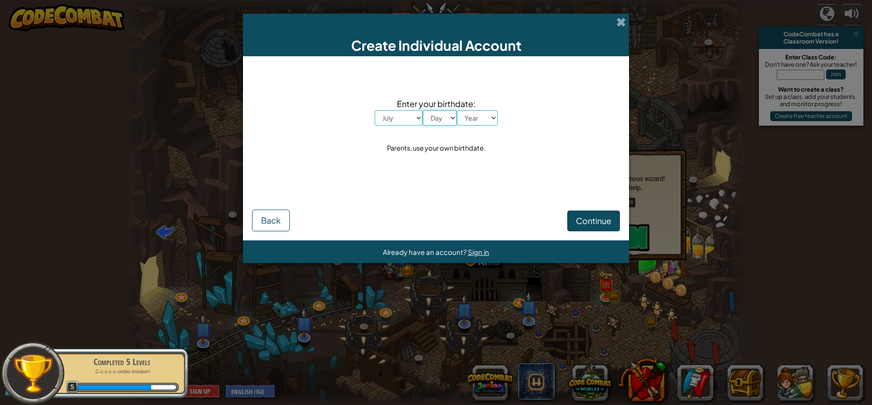
click at [423, 110] on select "Day 1 2 3 4 5 6 7 8 9 10 11 12 13 14 15 16 17 18 19 20 21 22 23 24 25 26 27 28 …" at bounding box center [440, 117] width 34 height 15
drag, startPoint x: 474, startPoint y: 113, endPoint x: 474, endPoint y: 123, distance: 9.1
click at [474, 113] on select "Year 2025 2024 2023 2022 2021 2020 2019 2018 2017 2016 2015 2014 2013 2012 2011…" at bounding box center [477, 117] width 41 height 15
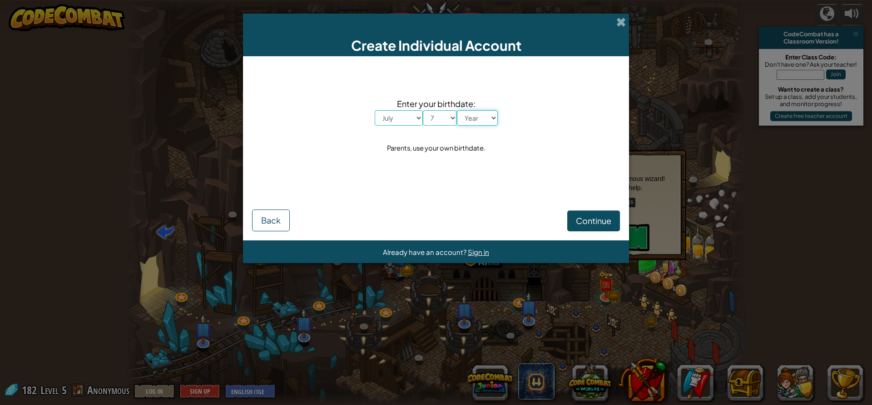
select select "2000"
click at [457, 110] on select "Year 2025 2024 2023 2022 2021 2020 2019 2018 2017 2016 2015 2014 2013 2012 2011…" at bounding box center [477, 117] width 41 height 15
click at [577, 217] on span "Continue" at bounding box center [593, 221] width 35 height 10
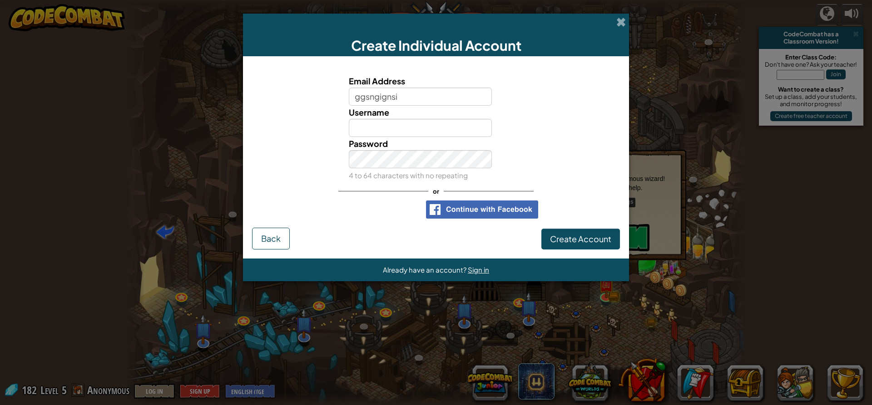
type input "ggsngignsi"
click at [458, 131] on input "Username" at bounding box center [420, 128] width 143 height 18
type input "underleveld"
drag, startPoint x: 434, startPoint y: 123, endPoint x: 291, endPoint y: 131, distance: 143.2
click at [291, 131] on div "Username underleveld Username available!" at bounding box center [435, 121] width 377 height 31
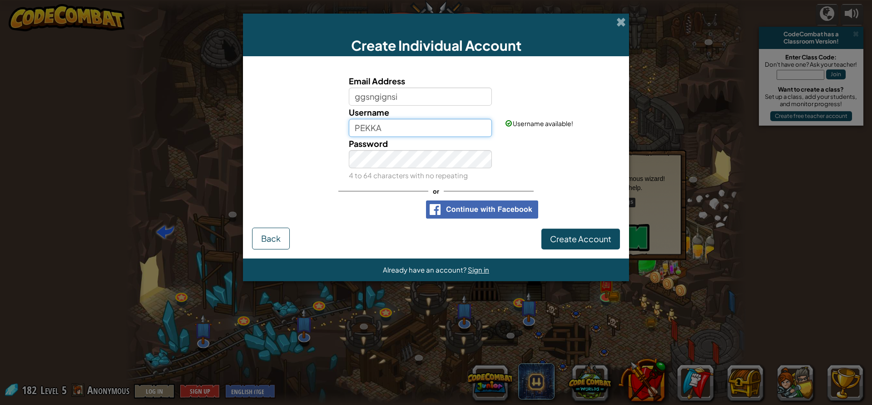
type input "PEKKA"
drag, startPoint x: 565, startPoint y: 236, endPoint x: 543, endPoint y: 268, distance: 38.4
click at [563, 240] on span "Create Account" at bounding box center [580, 239] width 61 height 10
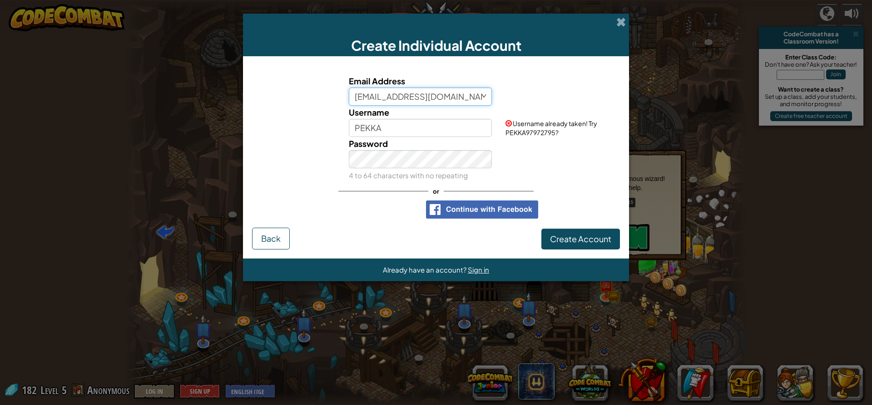
type input "ggsngignsi@gmail.com"
click at [592, 239] on span "Create Account" at bounding box center [580, 239] width 61 height 10
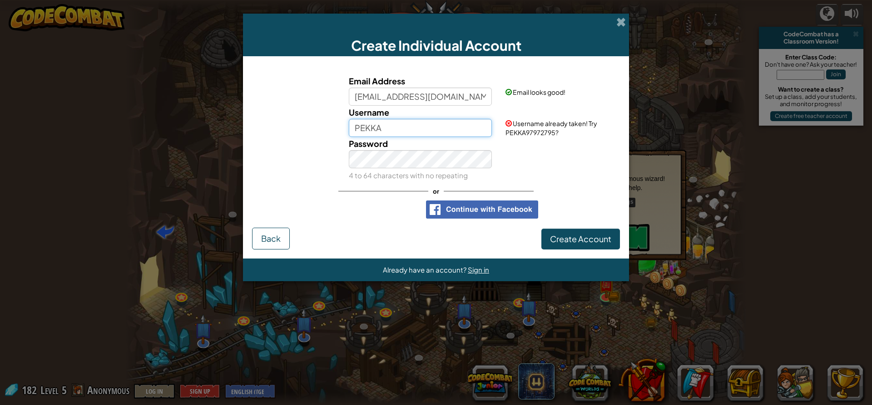
click at [438, 133] on input "PEKKA" at bounding box center [420, 128] width 143 height 18
type input "P"
type input "SCARMIE"
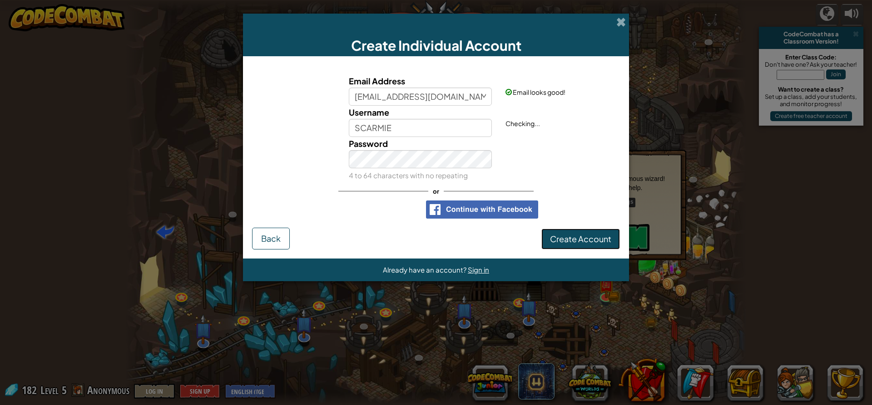
click at [563, 235] on button "Create Account" at bounding box center [580, 239] width 79 height 21
click at [571, 241] on button "Create Account" at bounding box center [580, 239] width 79 height 21
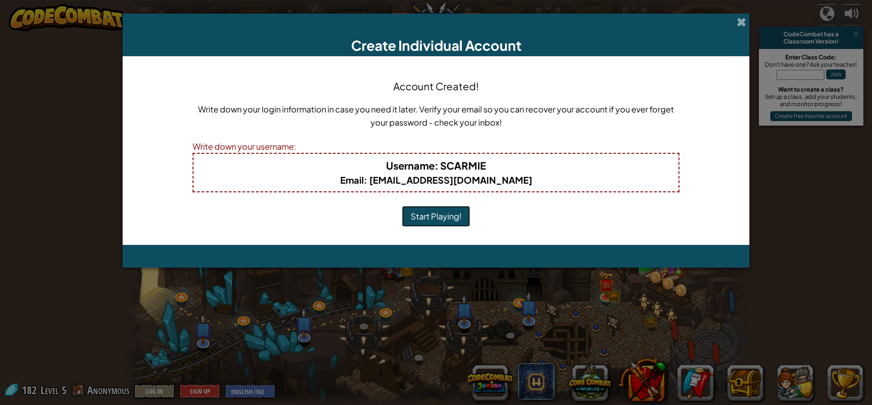
click at [447, 219] on button "Start Playing!" at bounding box center [436, 216] width 68 height 21
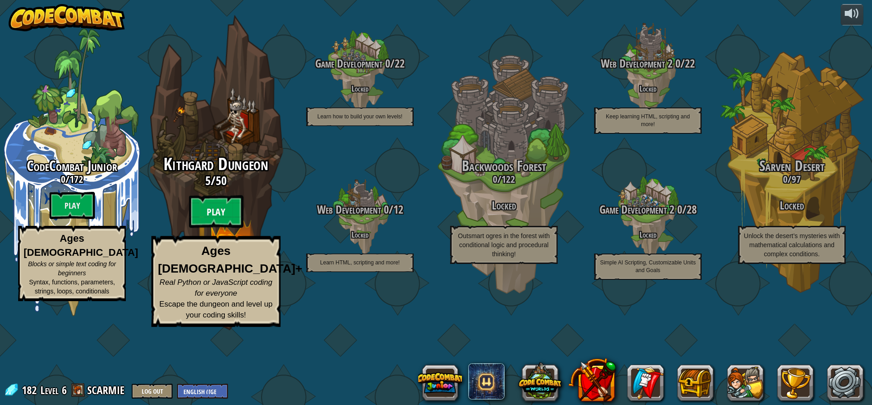
click at [243, 228] on btn "Play" at bounding box center [216, 212] width 54 height 33
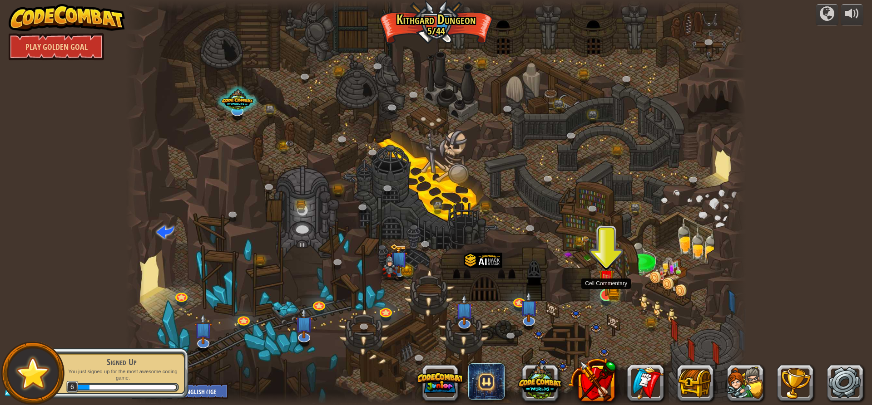
click at [608, 296] on img at bounding box center [606, 278] width 16 height 36
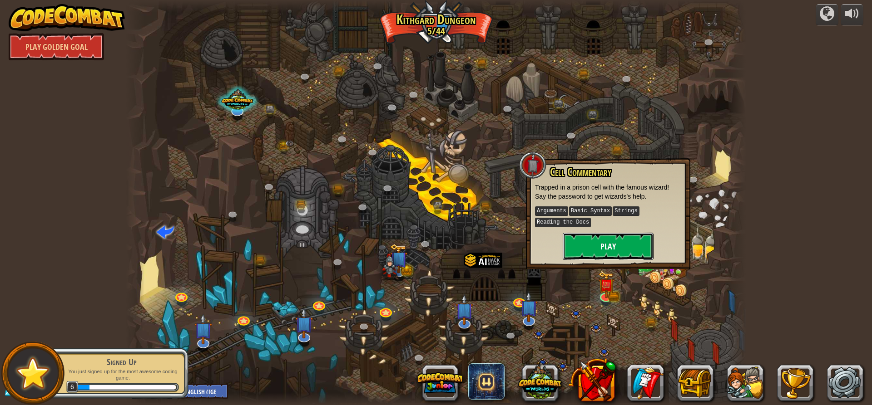
click at [619, 246] on button "Play" at bounding box center [607, 246] width 91 height 27
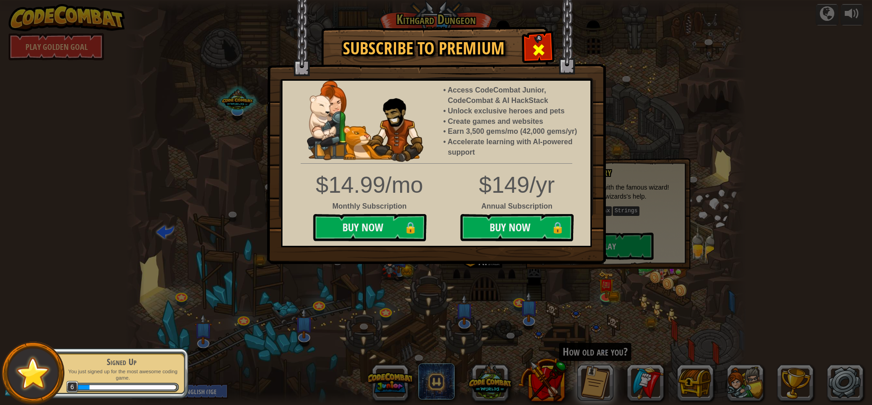
click at [547, 47] on div at bounding box center [538, 48] width 29 height 29
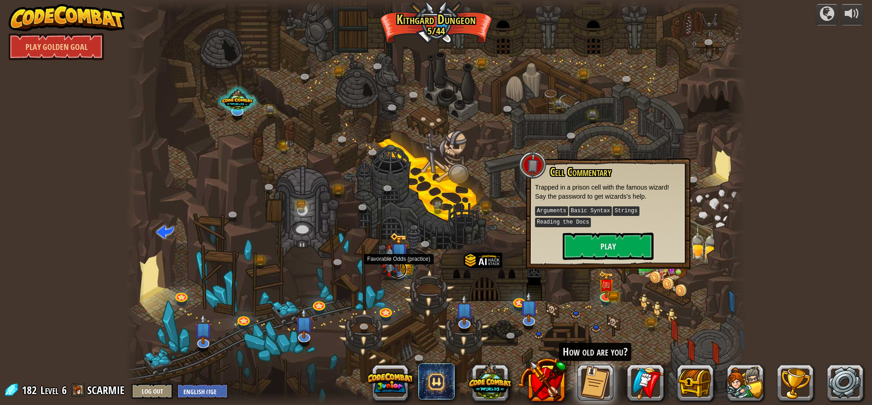
click at [405, 272] on link at bounding box center [398, 270] width 18 height 18
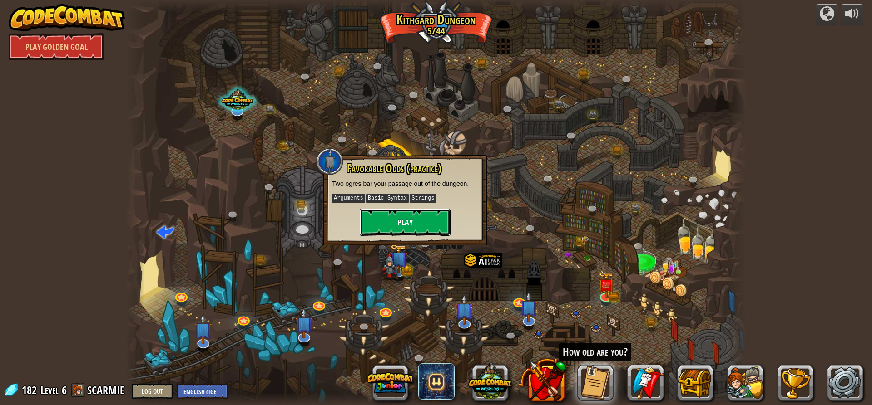
click at [420, 222] on button "Play" at bounding box center [405, 222] width 91 height 27
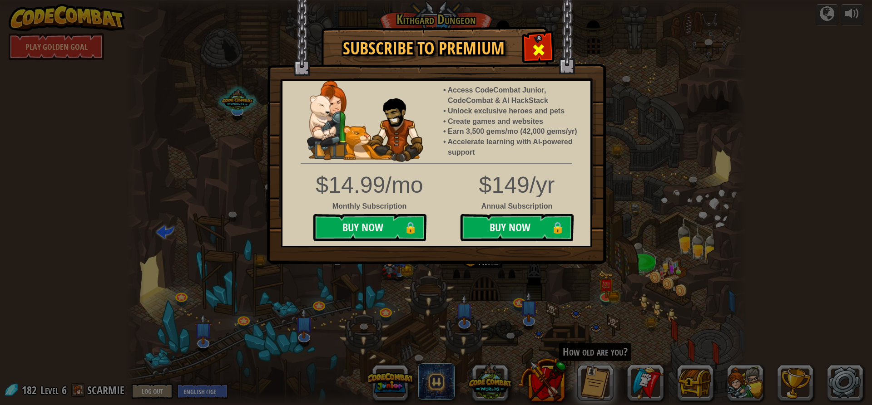
click at [537, 46] on span at bounding box center [538, 50] width 15 height 15
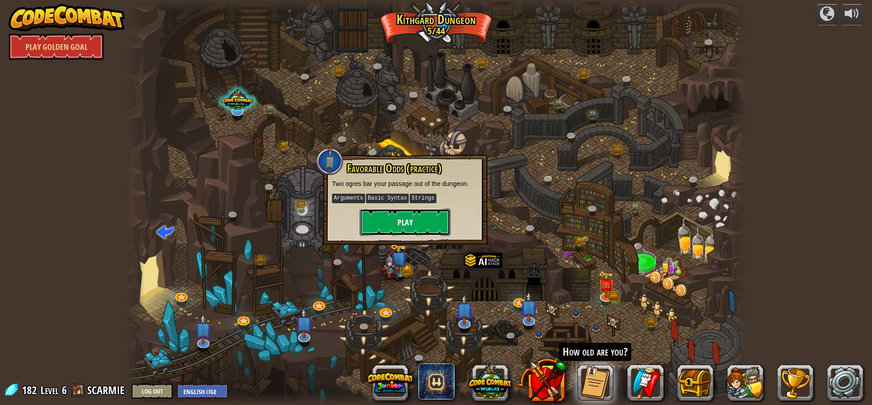
click at [405, 225] on button "Play" at bounding box center [405, 222] width 91 height 27
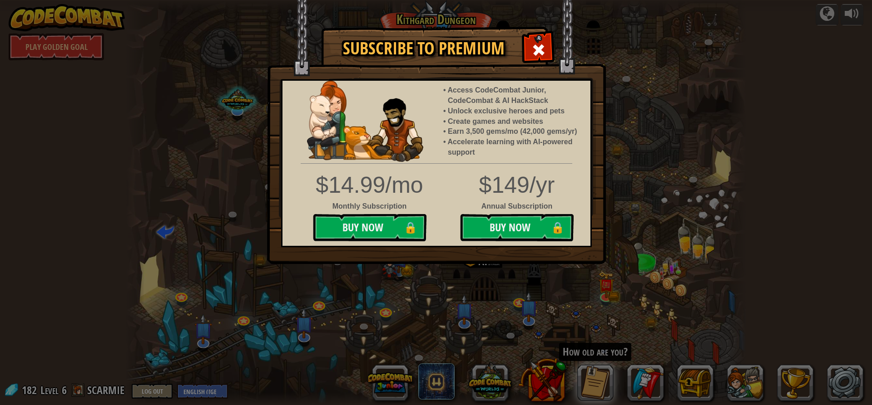
drag, startPoint x: 545, startPoint y: 47, endPoint x: 454, endPoint y: 53, distance: 91.0
click at [536, 47] on span at bounding box center [538, 50] width 15 height 15
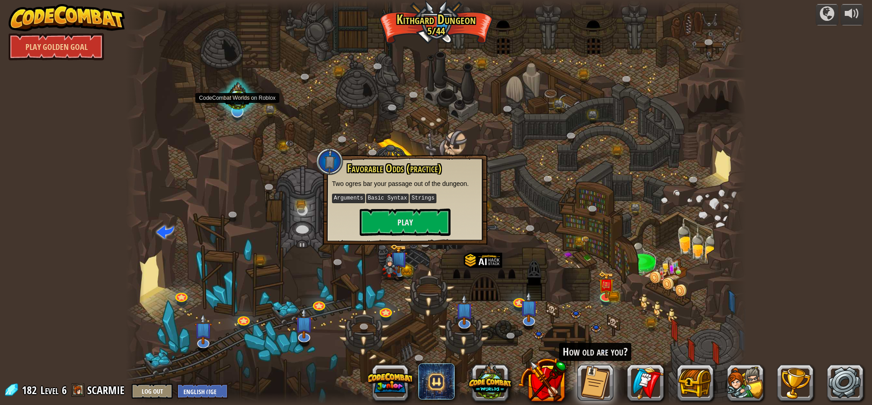
click at [232, 100] on div at bounding box center [238, 97] width 44 height 41
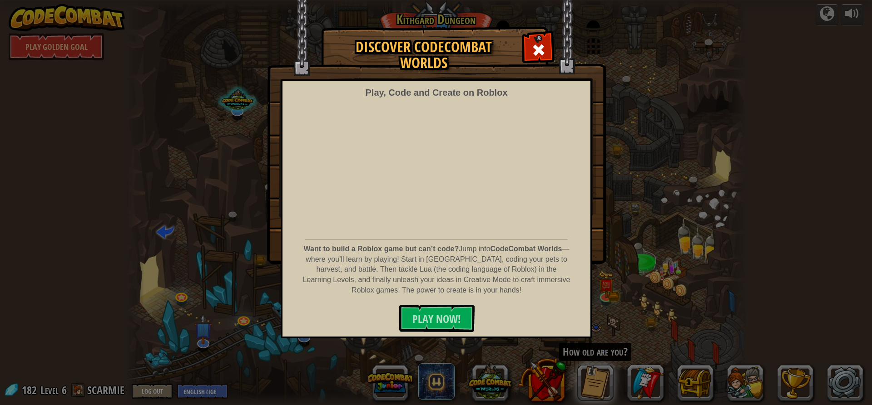
click at [756, 350] on div "Discover CodeCombat Worlds Play, Code and Create on Roblox Want to build a Robl…" at bounding box center [436, 202] width 872 height 405
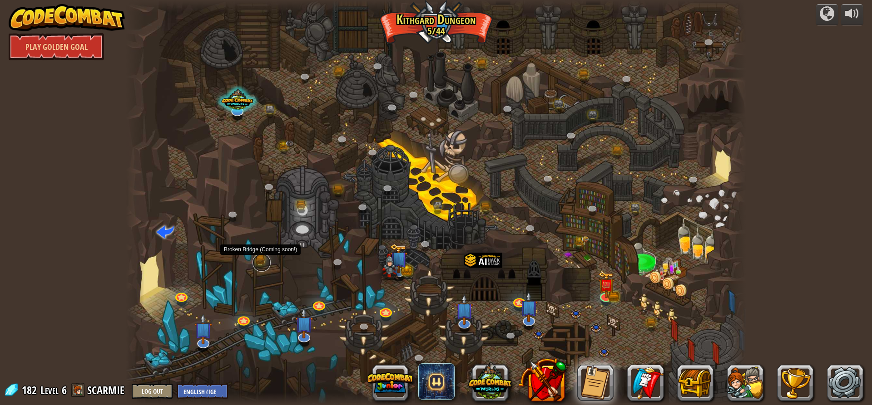
click at [261, 262] on link at bounding box center [261, 263] width 18 height 18
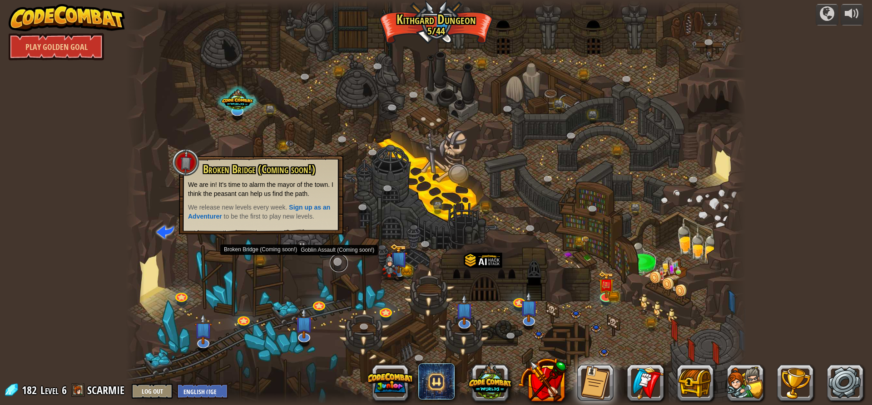
click at [335, 259] on link at bounding box center [339, 263] width 18 height 18
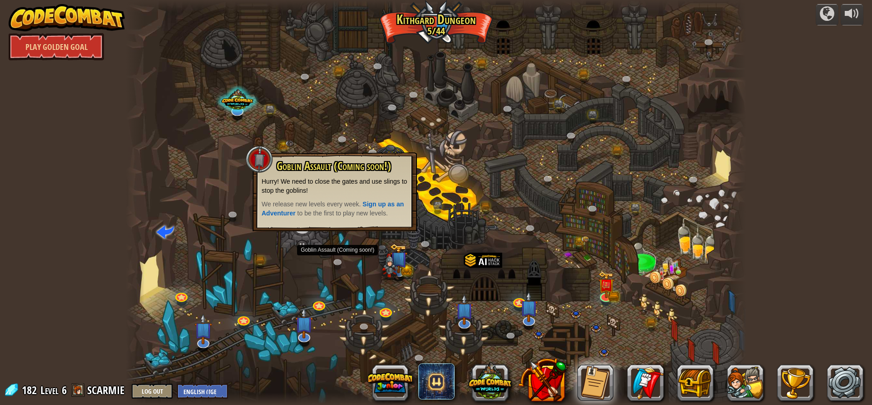
click at [479, 179] on div at bounding box center [436, 202] width 620 height 405
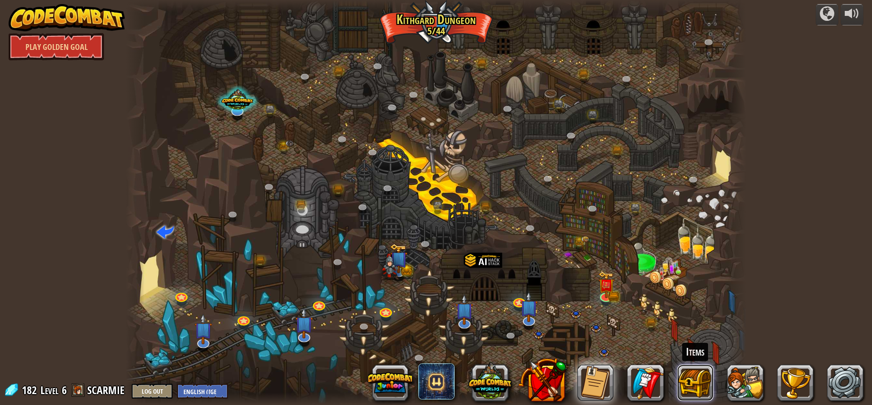
click at [690, 378] on button at bounding box center [695, 383] width 36 height 36
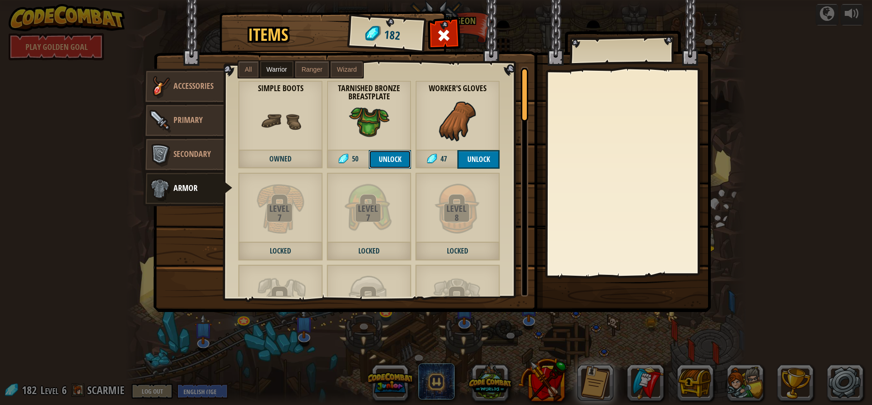
drag, startPoint x: 394, startPoint y: 158, endPoint x: 473, endPoint y: 160, distance: 79.0
click at [394, 158] on button "Unlock" at bounding box center [390, 159] width 42 height 19
click at [477, 161] on button "Unlock" at bounding box center [478, 159] width 42 height 19
click at [387, 159] on button "Confirm" at bounding box center [390, 159] width 42 height 19
click at [465, 160] on button "Unlock" at bounding box center [478, 159] width 42 height 19
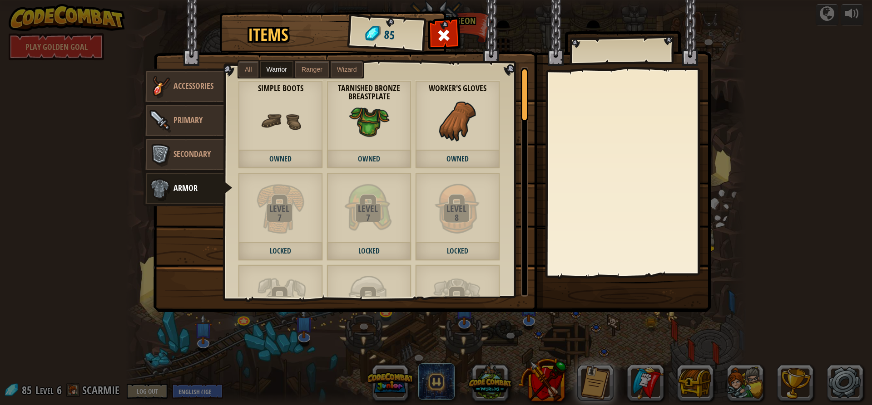
click at [304, 64] on label "Ranger" at bounding box center [312, 69] width 34 height 16
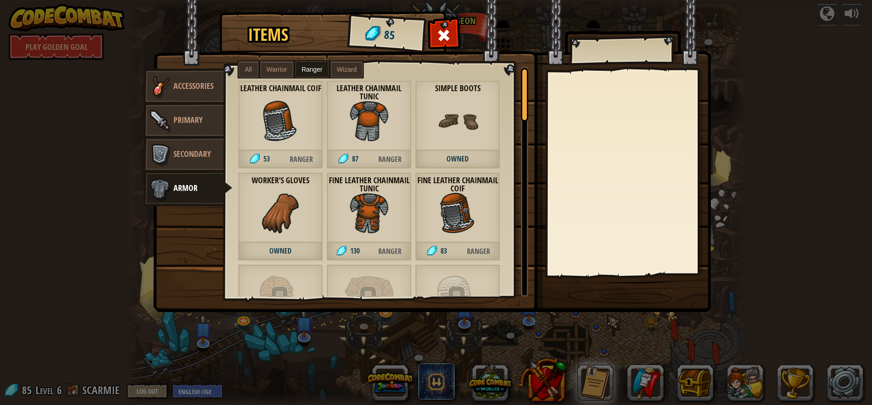
click at [344, 70] on span "Wizard" at bounding box center [347, 69] width 20 height 7
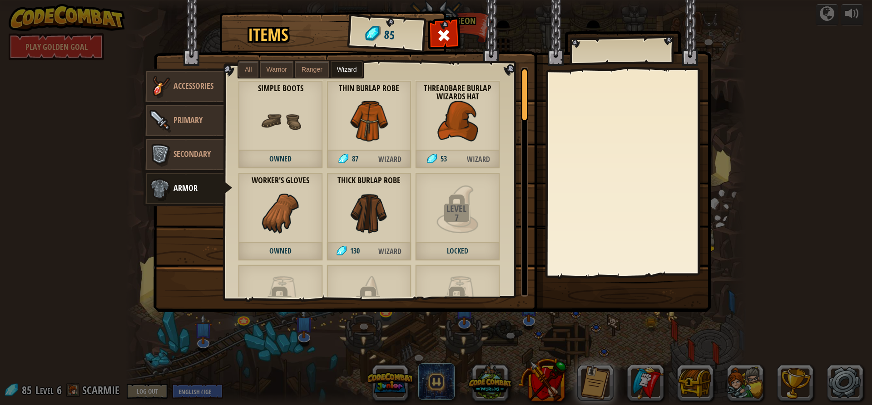
click at [301, 65] on label "Ranger" at bounding box center [312, 69] width 34 height 16
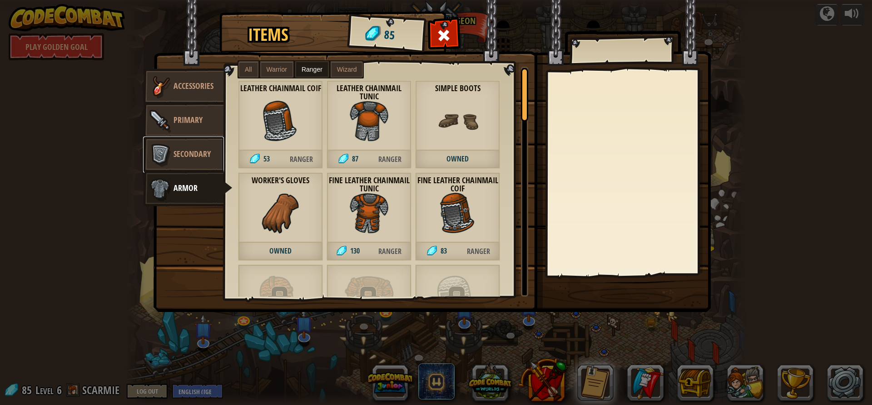
click at [194, 155] on span "Secondary" at bounding box center [191, 153] width 37 height 11
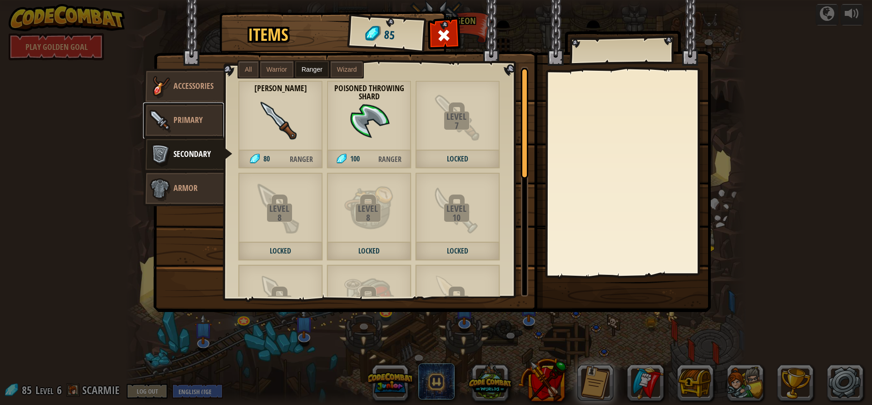
click at [187, 125] on span "Primary" at bounding box center [187, 119] width 29 height 11
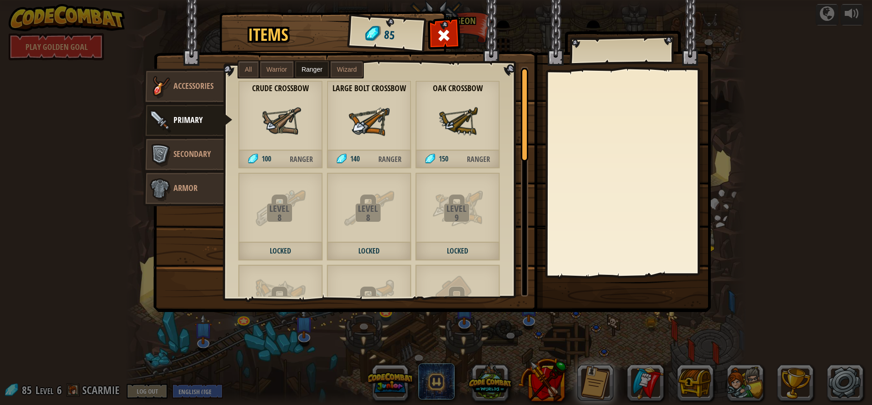
click at [285, 69] on span "Warrior" at bounding box center [276, 69] width 20 height 7
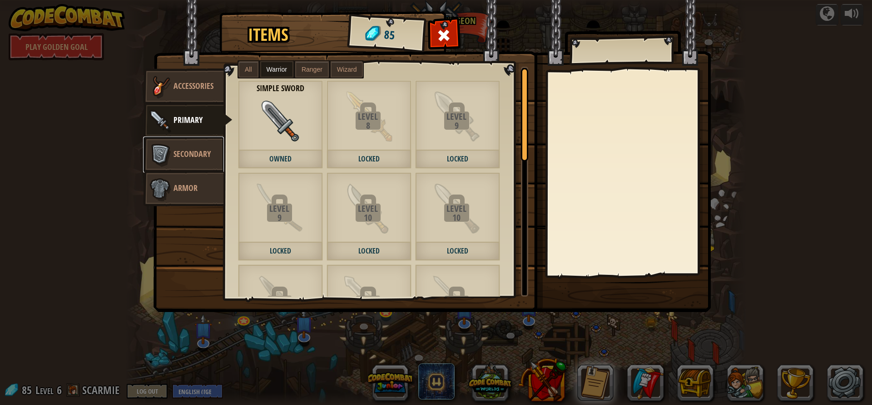
click at [193, 155] on span "Secondary" at bounding box center [191, 153] width 37 height 11
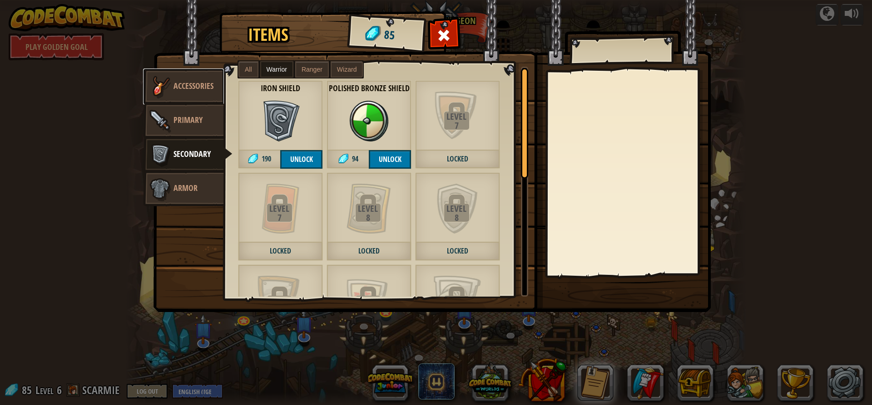
click at [196, 92] on link "Accessories" at bounding box center [183, 87] width 81 height 36
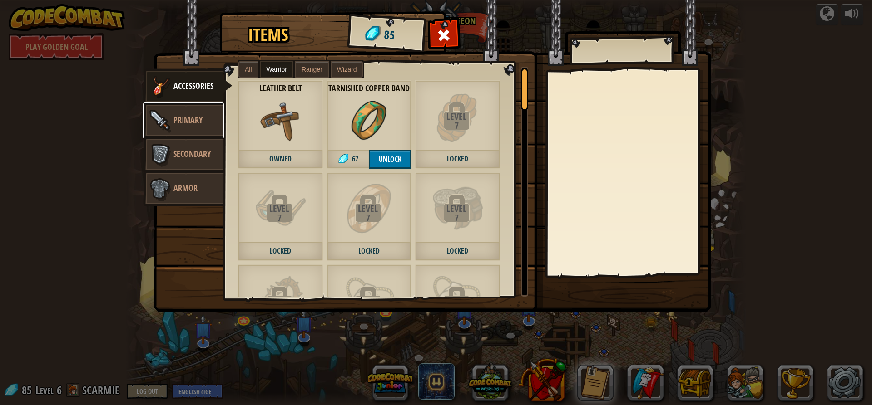
click at [185, 126] on link "Primary" at bounding box center [183, 121] width 81 height 36
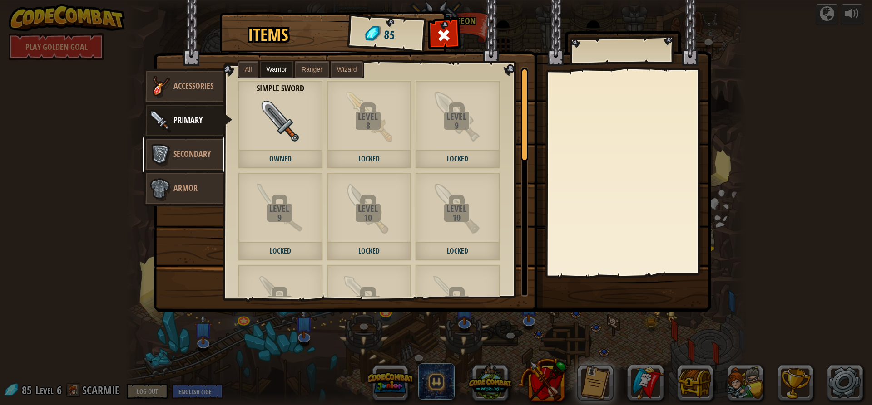
click at [197, 153] on span "Secondary" at bounding box center [191, 153] width 37 height 11
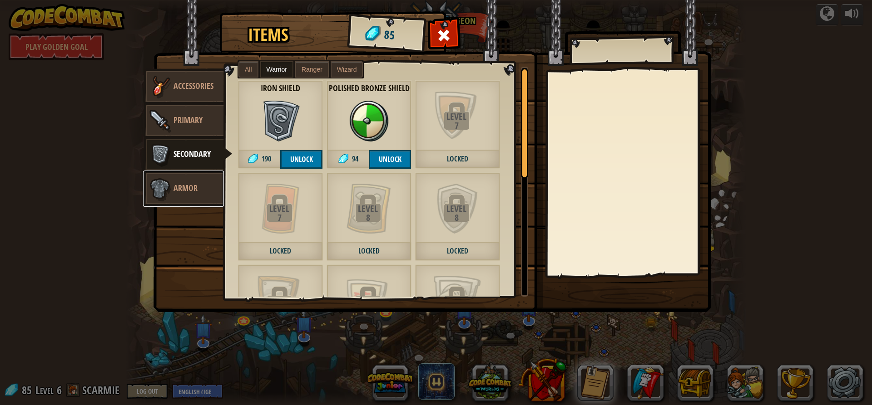
click at [205, 180] on link "Armor" at bounding box center [183, 189] width 81 height 36
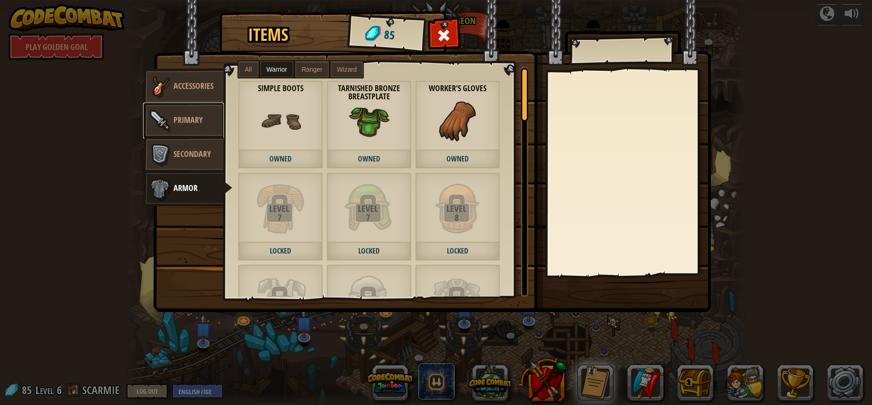
click at [190, 119] on span "Primary" at bounding box center [187, 119] width 29 height 11
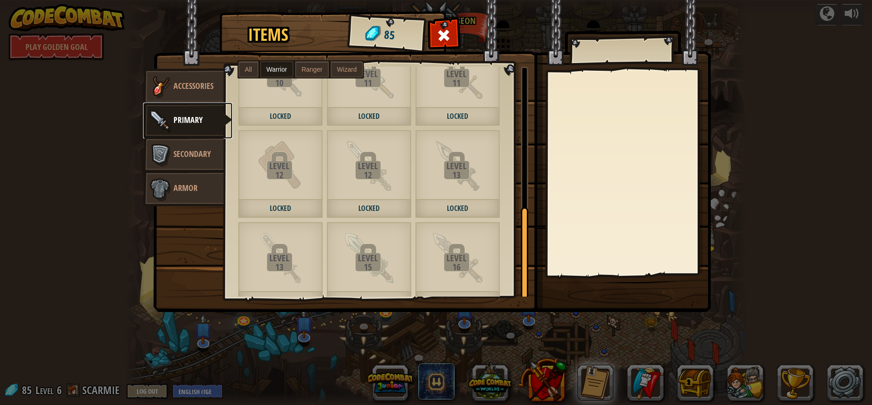
scroll to position [346, 0]
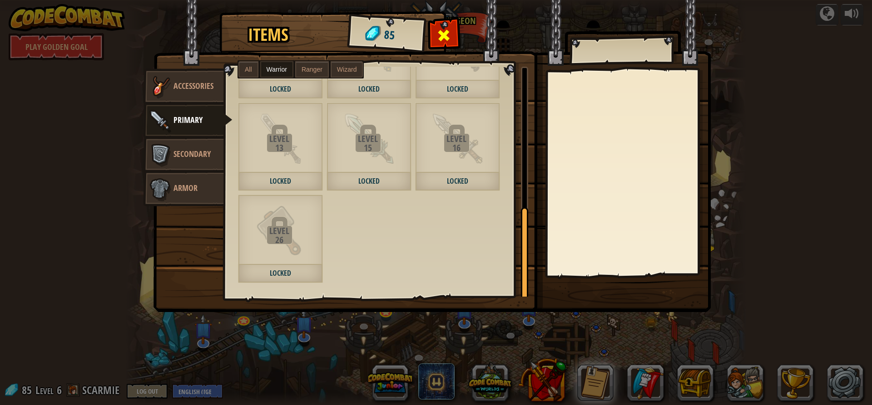
click at [446, 33] on span at bounding box center [444, 35] width 15 height 15
